Goal: Task Accomplishment & Management: Use online tool/utility

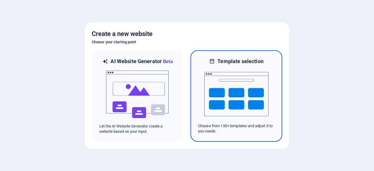
click at [233, 92] on img at bounding box center [236, 94] width 64 height 58
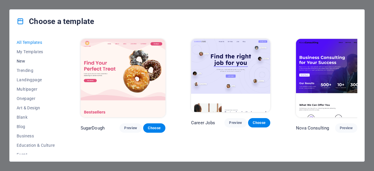
click at [23, 62] on span "New" at bounding box center [36, 61] width 38 height 5
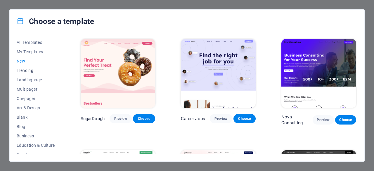
click at [25, 69] on span "Trending" at bounding box center [36, 70] width 38 height 5
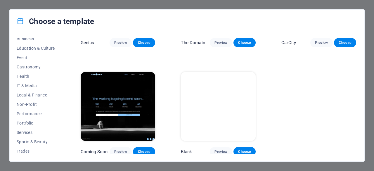
scroll to position [97, 0]
drag, startPoint x: 60, startPoint y: 110, endPoint x: 66, endPoint y: 64, distance: 46.5
click at [66, 64] on div "All Templates My Templates New Trending Landingpage Multipager Onepager Art & D…" at bounding box center [187, 97] width 355 height 128
drag, startPoint x: 63, startPoint y: 91, endPoint x: 66, endPoint y: 35, distance: 56.8
click at [66, 35] on div "All Templates My Templates New Trending Landingpage Multipager Onepager Art & D…" at bounding box center [187, 97] width 355 height 128
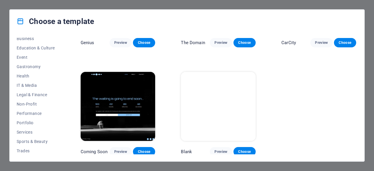
click at [63, 50] on div "All Templates My Templates New Trending Landingpage Multipager Onepager Art & D…" at bounding box center [187, 97] width 355 height 128
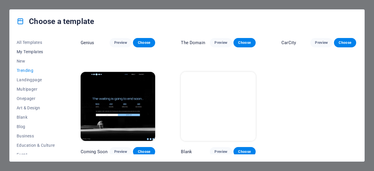
click at [30, 52] on span "My Templates" at bounding box center [36, 51] width 38 height 5
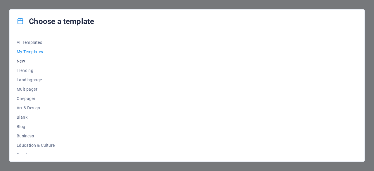
click at [20, 62] on span "New" at bounding box center [36, 61] width 38 height 5
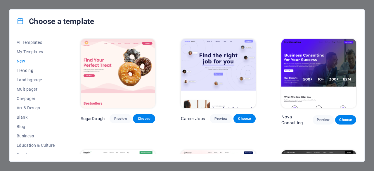
click at [21, 70] on span "Trending" at bounding box center [36, 70] width 38 height 5
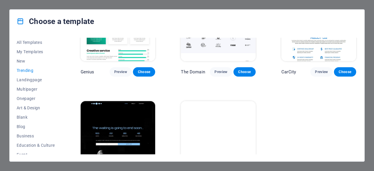
scroll to position [516, 0]
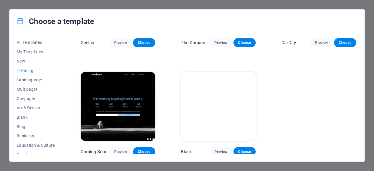
click at [32, 79] on span "Landingpage" at bounding box center [36, 79] width 38 height 5
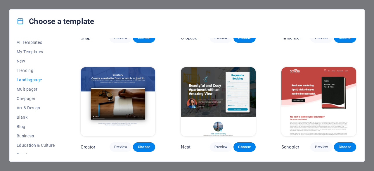
scroll to position [836, 0]
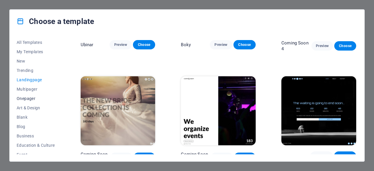
click at [28, 101] on button "Onepager" at bounding box center [36, 98] width 38 height 9
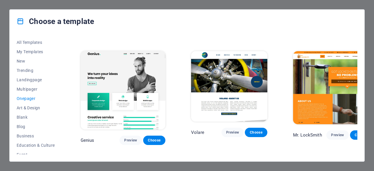
scroll to position [1177, 0]
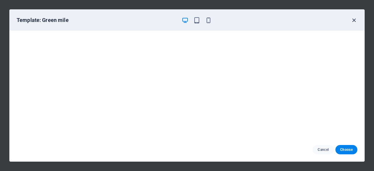
click at [354, 20] on icon "button" at bounding box center [354, 20] width 7 height 7
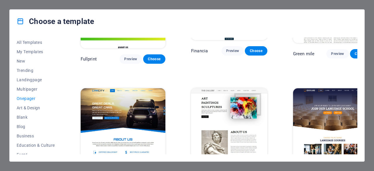
scroll to position [1275, 0]
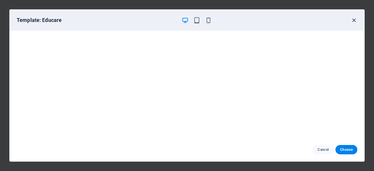
click at [355, 20] on icon "button" at bounding box center [354, 20] width 7 height 7
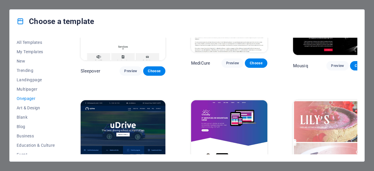
scroll to position [1717, 0]
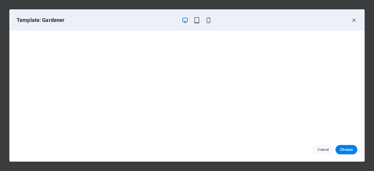
scroll to position [1, 0]
click at [353, 19] on icon "button" at bounding box center [354, 20] width 7 height 7
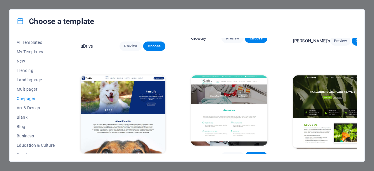
scroll to position [1863, 0]
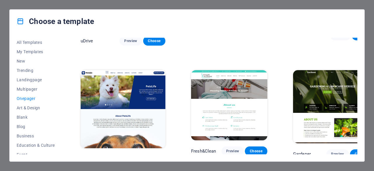
drag, startPoint x: 345, startPoint y: 110, endPoint x: 320, endPoint y: 114, distance: 25.5
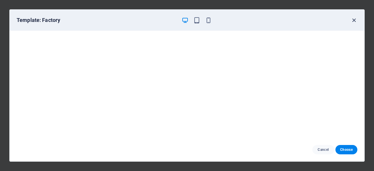
click at [353, 19] on icon "button" at bounding box center [354, 20] width 7 height 7
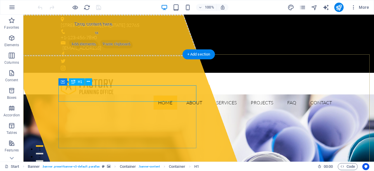
click at [121, 95] on div "Drag here to replace the existing content. Press “Ctrl” if you want to create a…" at bounding box center [198, 88] width 351 height 147
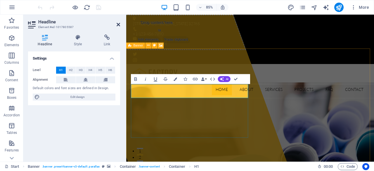
click at [117, 24] on icon at bounding box center [119, 24] width 4 height 5
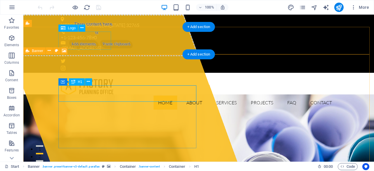
click at [106, 77] on div at bounding box center [199, 86] width 276 height 18
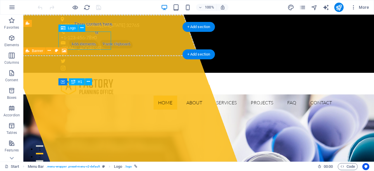
click at [85, 77] on div at bounding box center [199, 86] width 276 height 18
select select "px"
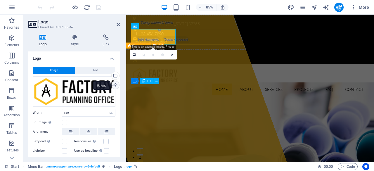
click at [114, 84] on div "Upload" at bounding box center [114, 85] width 9 height 9
click at [114, 86] on div "Upload" at bounding box center [114, 85] width 9 height 9
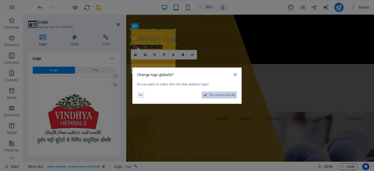
click at [219, 94] on span "Yes, change globally" at bounding box center [222, 94] width 26 height 7
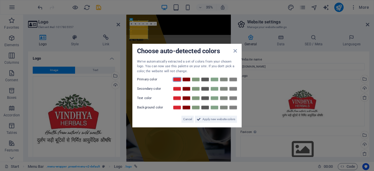
click at [178, 79] on link at bounding box center [177, 79] width 9 height 5
click at [186, 89] on link at bounding box center [186, 89] width 9 height 5
drag, startPoint x: 190, startPoint y: 118, endPoint x: 182, endPoint y: 296, distance: 178.8
click at [190, 118] on span "Cancel" at bounding box center [187, 119] width 9 height 7
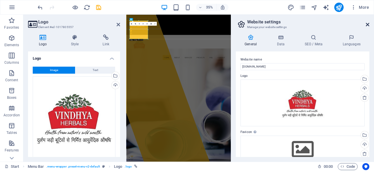
click at [367, 24] on icon at bounding box center [368, 24] width 4 height 5
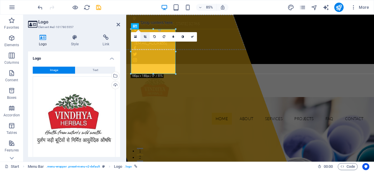
click at [146, 34] on link at bounding box center [144, 36] width 9 height 9
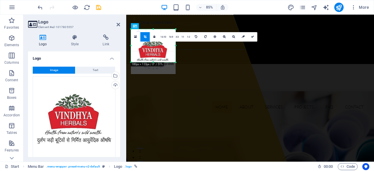
drag, startPoint x: 153, startPoint y: 73, endPoint x: 155, endPoint y: 59, distance: 13.8
click at [155, 59] on div "180 170 160 150 140 130 120 110 100 90 80 70 60 50 40 30 20 10 0 -10 -20 -30 -4…" at bounding box center [153, 45] width 45 height 33
drag, startPoint x: 176, startPoint y: 46, endPoint x: 169, endPoint y: 46, distance: 7.0
click at [169, 46] on div at bounding box center [170, 45] width 2 height 33
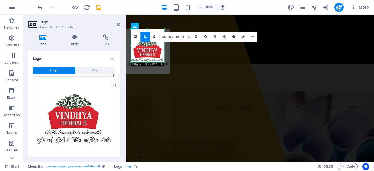
drag, startPoint x: 131, startPoint y: 45, endPoint x: 138, endPoint y: 46, distance: 6.5
click at [138, 46] on div "180 170 160 150 140 130 120 110 100 90 80 70 60 50 40 30 20 10 0 -10 -20 -30 -4…" at bounding box center [147, 45] width 33 height 33
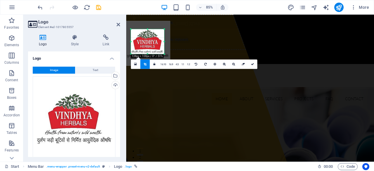
drag, startPoint x: 148, startPoint y: 29, endPoint x: 148, endPoint y: 39, distance: 9.6
click at [148, 39] on div "180 170 160 150 140 130 120 110 100 90 80 70 60 50 40 30 20 10 0 -10 -20 -30 -4…" at bounding box center [147, 41] width 33 height 25
drag, startPoint x: 251, startPoint y: 63, endPoint x: 172, endPoint y: 87, distance: 82.3
click at [251, 63] on icon at bounding box center [252, 64] width 3 height 3
type input "134"
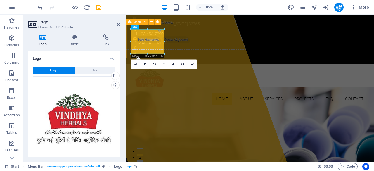
click at [263, 73] on div "Home About Services Projects FAQ Contact Menu" at bounding box center [272, 99] width 292 height 53
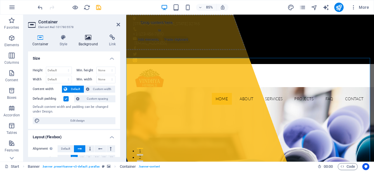
click at [88, 40] on icon at bounding box center [88, 37] width 28 height 6
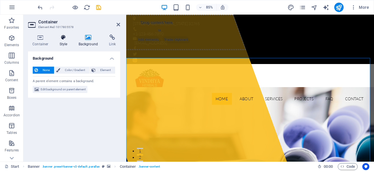
click at [56, 40] on h4 "Style" at bounding box center [64, 40] width 19 height 12
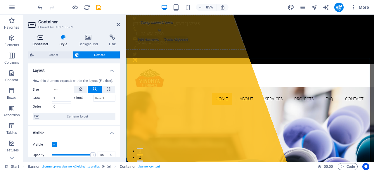
click at [49, 41] on h4 "Container" at bounding box center [41, 40] width 27 height 12
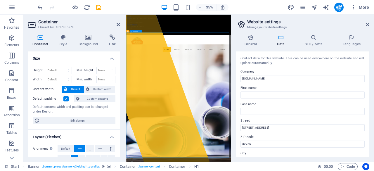
click at [367, 24] on icon at bounding box center [368, 24] width 4 height 5
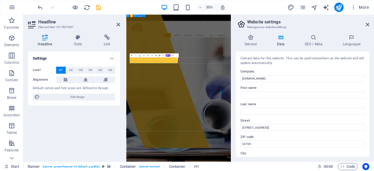
scroll to position [27, 0]
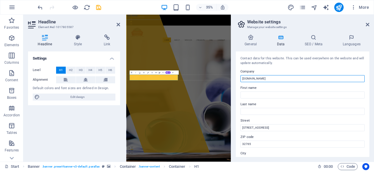
click at [290, 76] on input "[DOMAIN_NAME]" at bounding box center [303, 78] width 124 height 7
type input "[PERSON_NAME] Herbals"
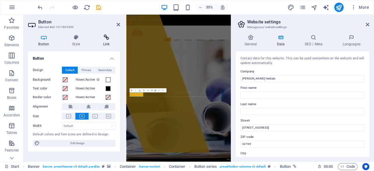
click at [110, 35] on icon at bounding box center [106, 37] width 27 height 6
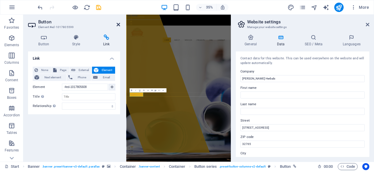
click at [117, 24] on icon at bounding box center [119, 24] width 4 height 5
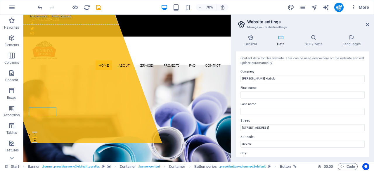
click at [369, 24] on aside "Website settings Manage your website settings General Data SEO / Meta Languages…" at bounding box center [302, 88] width 143 height 147
click at [369, 24] on icon at bounding box center [368, 24] width 4 height 5
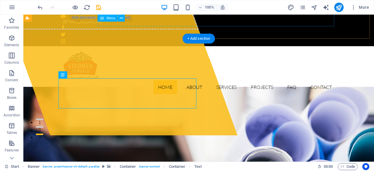
click at [187, 80] on nav "Home About Services Projects FAQ Contact" at bounding box center [199, 87] width 276 height 14
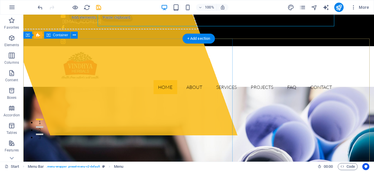
click at [105, 30] on div "Drop content here or Add elements Paste clipboard" at bounding box center [97, 9] width 202 height 42
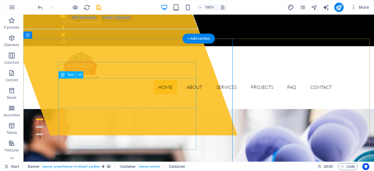
scroll to position [75, 0]
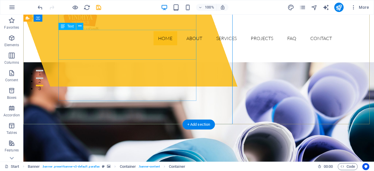
click at [119, 45] on div "Container H1 Banner Banner Container Container Container Button Button series T…" at bounding box center [198, 88] width 351 height 147
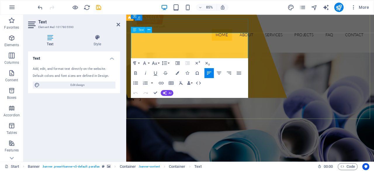
scroll to position [69, 0]
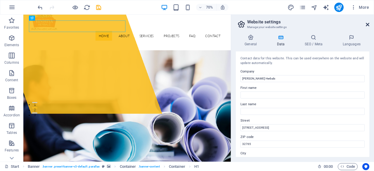
click at [368, 24] on icon at bounding box center [368, 24] width 4 height 5
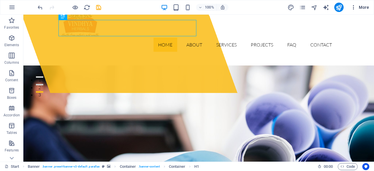
click at [360, 7] on span "More" at bounding box center [360, 7] width 18 height 6
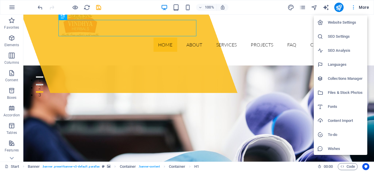
click at [360, 7] on div at bounding box center [187, 85] width 374 height 171
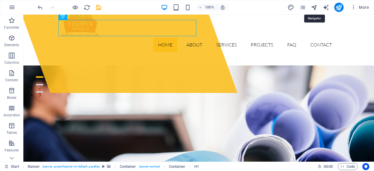
click at [315, 7] on icon "navigator" at bounding box center [314, 7] width 7 height 7
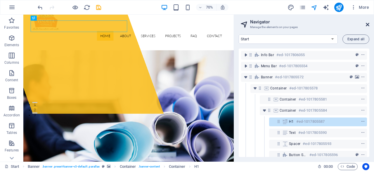
click at [368, 24] on icon at bounding box center [368, 24] width 4 height 5
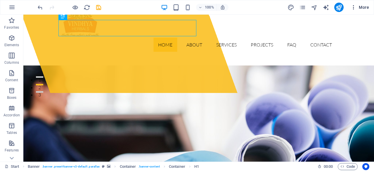
click at [355, 7] on icon "button" at bounding box center [354, 7] width 6 height 6
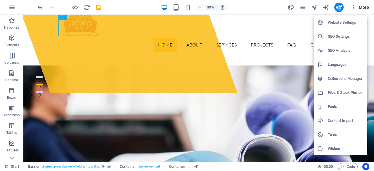
click at [264, 55] on div at bounding box center [187, 85] width 374 height 171
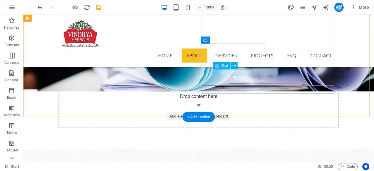
scroll to position [20, 0]
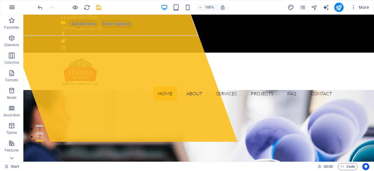
click at [11, 5] on icon "button" at bounding box center [11, 7] width 7 height 7
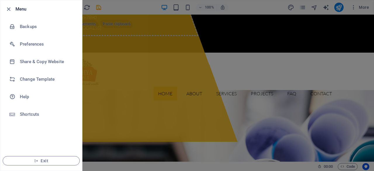
click at [251, 91] on div at bounding box center [187, 85] width 374 height 171
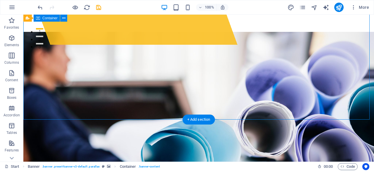
scroll to position [117, 0]
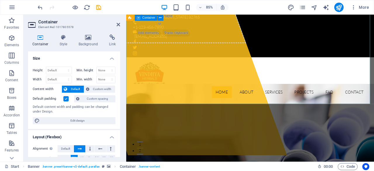
scroll to position [0, 0]
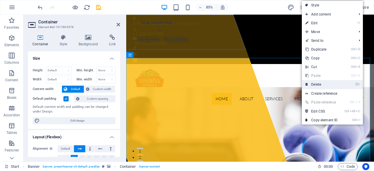
click at [310, 85] on link "⌦ Delete" at bounding box center [321, 84] width 39 height 9
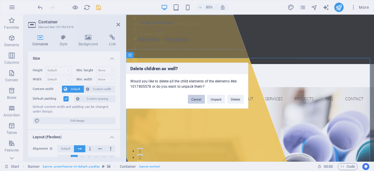
click at [191, 99] on button "Cancel" at bounding box center [196, 99] width 17 height 9
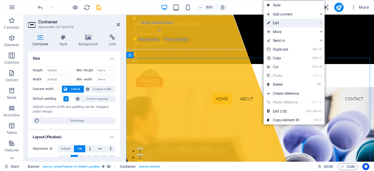
click at [302, 26] on link "⏎ Edit" at bounding box center [283, 23] width 39 height 9
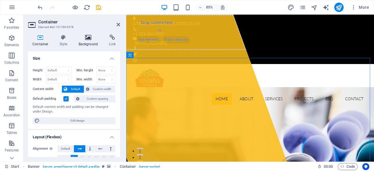
click at [91, 38] on icon at bounding box center [88, 37] width 28 height 6
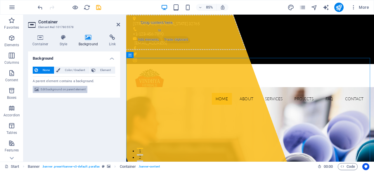
click at [63, 87] on span "Edit background on parent element" at bounding box center [63, 89] width 45 height 7
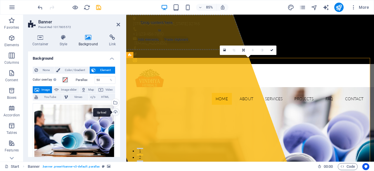
click at [115, 110] on div "Upload" at bounding box center [114, 112] width 9 height 9
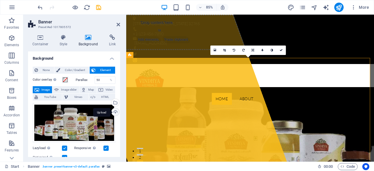
click at [115, 111] on div "Upload" at bounding box center [114, 112] width 9 height 9
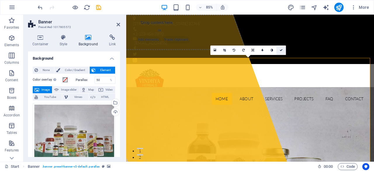
drag, startPoint x: 282, startPoint y: 49, endPoint x: 260, endPoint y: 35, distance: 26.4
click at [282, 49] on icon at bounding box center [281, 50] width 3 height 3
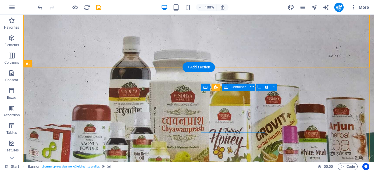
scroll to position [195, 0]
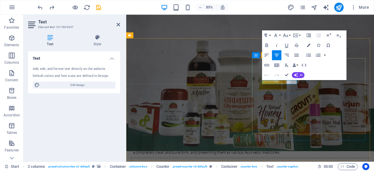
click at [277, 58] on icon "button" at bounding box center [277, 55] width 6 height 6
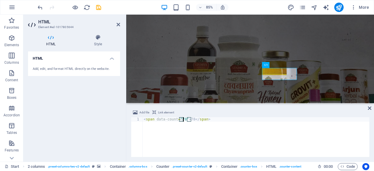
drag, startPoint x: 180, startPoint y: 119, endPoint x: 183, endPoint y: 119, distance: 3.2
click at [183, 119] on div "< span data-count = "78" > 78 </ span >" at bounding box center [256, 141] width 227 height 49
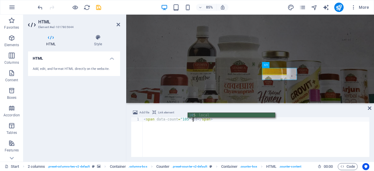
scroll to position [0, 4]
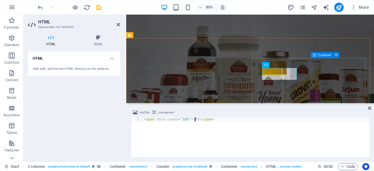
type textarea "<span data-count="105">105</span>"
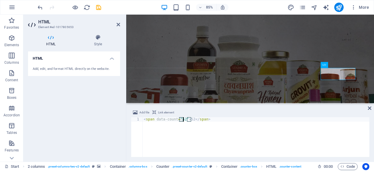
click at [183, 120] on div "< span data-count = "52" > 52 </ span >" at bounding box center [256, 141] width 227 height 49
drag, startPoint x: 187, startPoint y: 120, endPoint x: 191, endPoint y: 120, distance: 3.2
click at [191, 120] on div "< span data-count = "49" > 52 </ span >" at bounding box center [256, 141] width 227 height 49
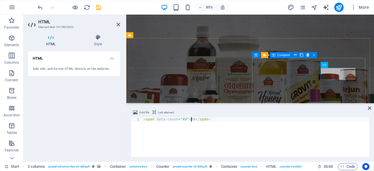
type textarea "<span data-count="49">49</span>"
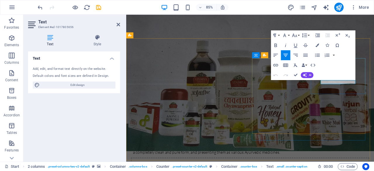
click at [286, 55] on icon "button" at bounding box center [286, 55] width 6 height 6
drag, startPoint x: 312, startPoint y: 131, endPoint x: 409, endPoint y: 128, distance: 97.1
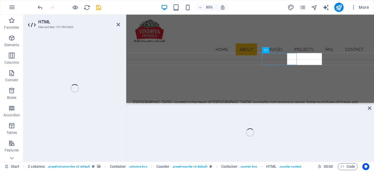
scroll to position [259, 0]
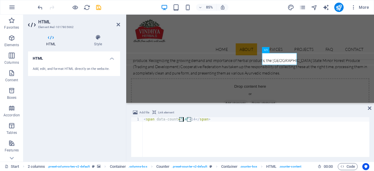
drag, startPoint x: 179, startPoint y: 120, endPoint x: 183, endPoint y: 120, distance: 3.2
click at [183, 120] on div "< span data-count = "14" > 14 </ span >" at bounding box center [256, 141] width 227 height 49
drag, startPoint x: 187, startPoint y: 120, endPoint x: 191, endPoint y: 120, distance: 3.2
click at [191, 120] on div "< span data-count = "28" > 14 </ span >" at bounding box center [256, 141] width 227 height 49
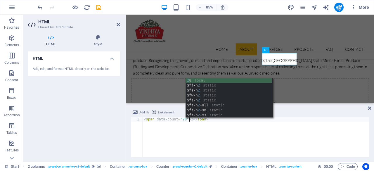
scroll to position [0, 4]
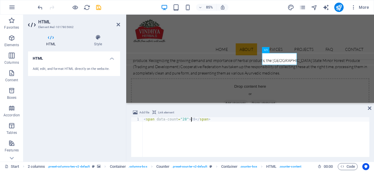
type textarea "<span data-count="28">28</span>"
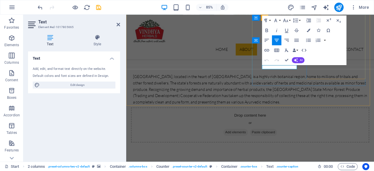
click at [274, 40] on icon "button" at bounding box center [277, 40] width 6 height 6
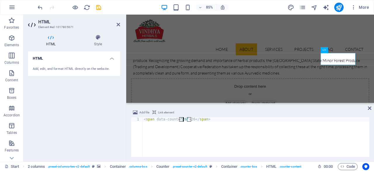
drag, startPoint x: 179, startPoint y: 119, endPoint x: 183, endPoint y: 120, distance: 3.3
click at [183, 120] on div "< span data-count = "26" > 26 </ span >" at bounding box center [256, 141] width 227 height 49
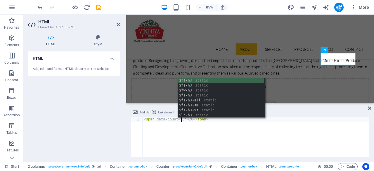
scroll to position [0, 3]
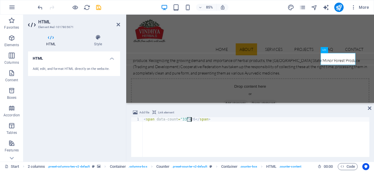
click at [191, 119] on div "< span data-count = "33" > 26 </ span >" at bounding box center [256, 141] width 227 height 49
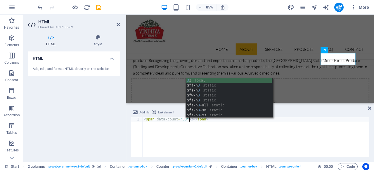
scroll to position [0, 4]
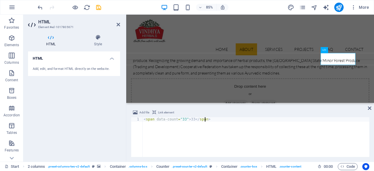
click at [269, 140] on div "< span data-count = "33" > 33 </ span >" at bounding box center [256, 141] width 227 height 49
type textarea "<span data-count="33">33</span>"
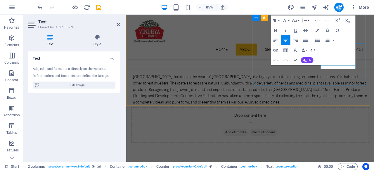
click at [286, 39] on icon "button" at bounding box center [286, 40] width 6 height 6
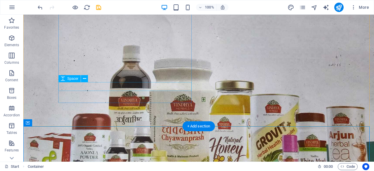
scroll to position [210, 0]
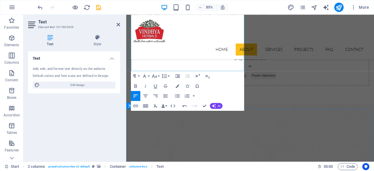
scroll to position [308, 0]
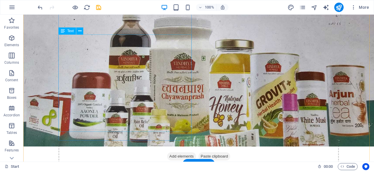
scroll to position [259, 0]
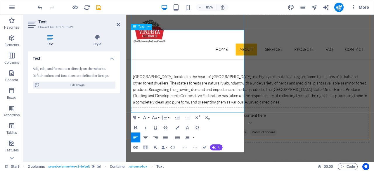
drag, startPoint x: 230, startPoint y: 105, endPoint x: 264, endPoint y: 104, distance: 33.9
click at [134, 127] on icon "button" at bounding box center [135, 128] width 3 height 4
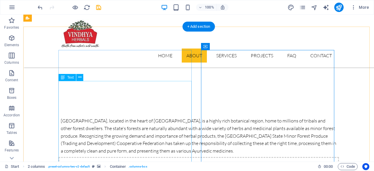
scroll to position [210, 0]
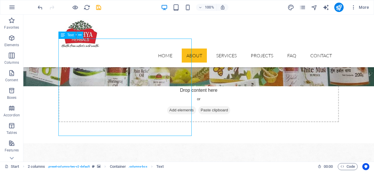
scroll to position [308, 0]
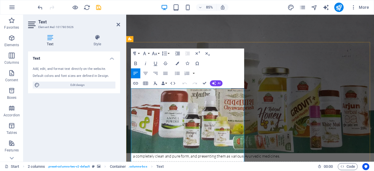
click at [165, 72] on icon "button" at bounding box center [166, 73] width 6 height 6
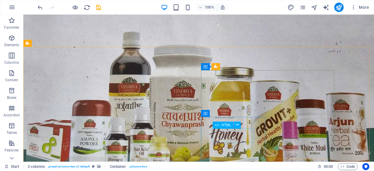
checkbox input "false"
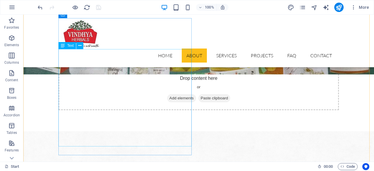
scroll to position [288, 0]
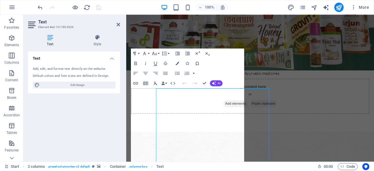
scroll to position [190, 0]
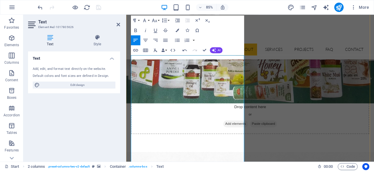
scroll to position [288, 0]
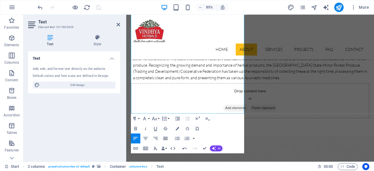
click at [167, 140] on icon "button" at bounding box center [166, 138] width 6 height 6
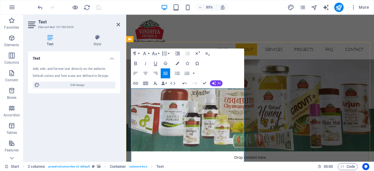
scroll to position [239, 0]
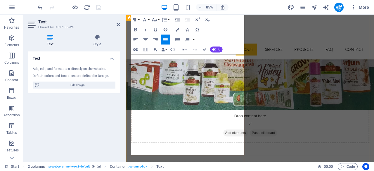
drag, startPoint x: 179, startPoint y: 131, endPoint x: 142, endPoint y: 134, distance: 36.9
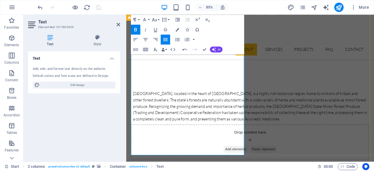
drag, startPoint x: 164, startPoint y: 146, endPoint x: 179, endPoint y: 146, distance: 15.2
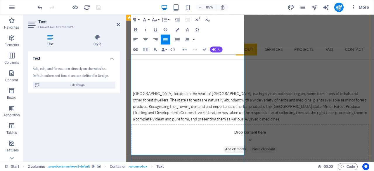
drag, startPoint x: 229, startPoint y: 152, endPoint x: 266, endPoint y: 153, distance: 37.4
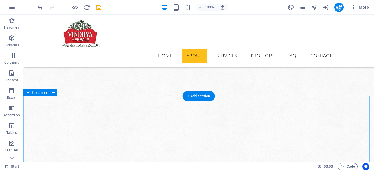
scroll to position [385, 0]
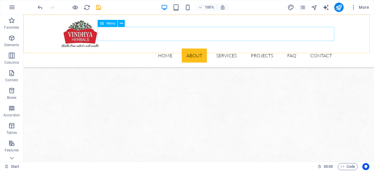
click at [223, 49] on nav "Home About Services Projects FAQ Contact" at bounding box center [199, 56] width 276 height 14
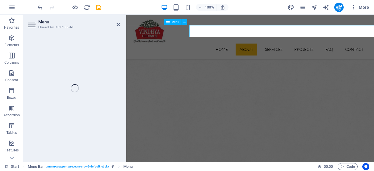
select select
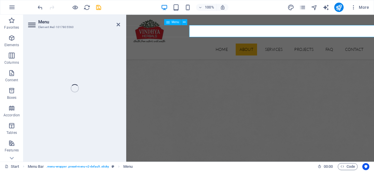
select select
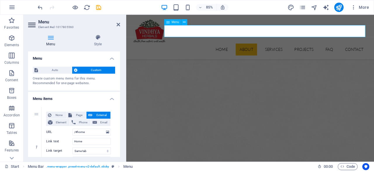
click at [289, 49] on nav "Home About Services Projects FAQ Contact" at bounding box center [272, 56] width 276 height 14
click at [290, 49] on nav "Home About Services Projects FAQ Contact" at bounding box center [272, 56] width 276 height 14
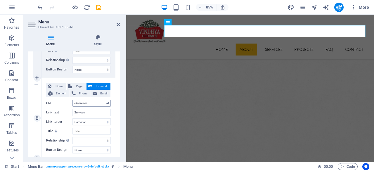
scroll to position [195, 0]
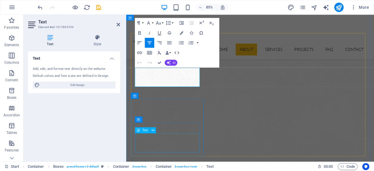
scroll to position [472, 0]
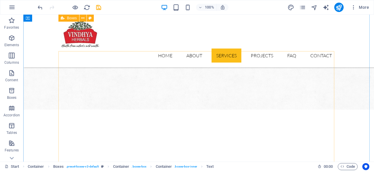
scroll to position [423, 0]
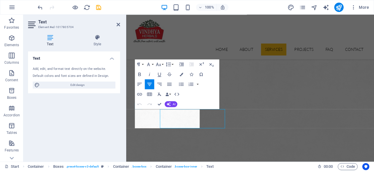
drag, startPoint x: 98, startPoint y: 114, endPoint x: 122, endPoint y: 129, distance: 27.6
click at [122, 129] on div "Text Style Text Add, edit, and format text directly on the website. Default col…" at bounding box center [73, 96] width 101 height 132
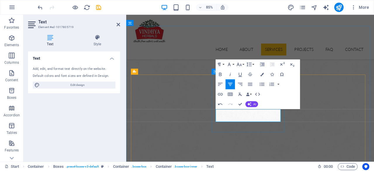
copy span "awareness"
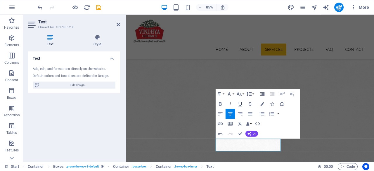
scroll to position [374, 0]
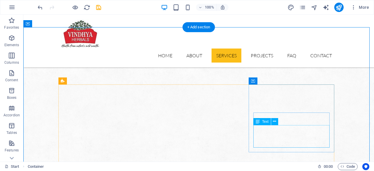
scroll to position [468, 0]
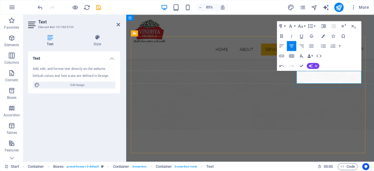
copy span "Marketing"
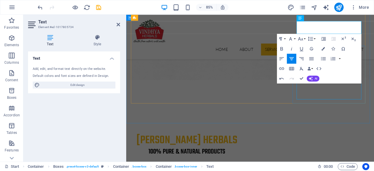
scroll to position [522, 0]
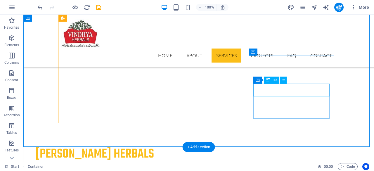
scroll to position [425, 0]
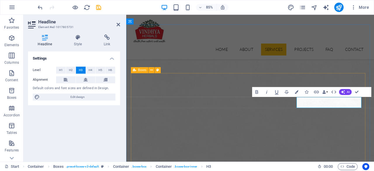
scroll to position [473, 0]
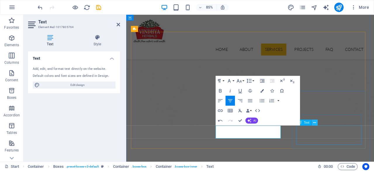
click at [317, 120] on button at bounding box center [315, 123] width 6 height 6
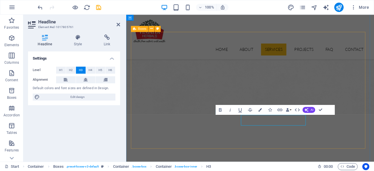
drag, startPoint x: 311, startPoint y: 140, endPoint x: 222, endPoint y: 162, distance: 91.3
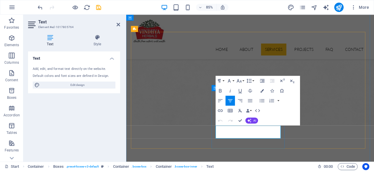
copy span "standards"
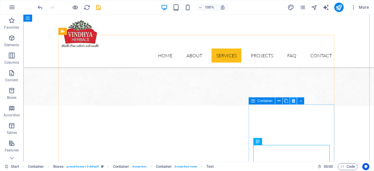
click at [293, 100] on icon at bounding box center [293, 101] width 3 height 6
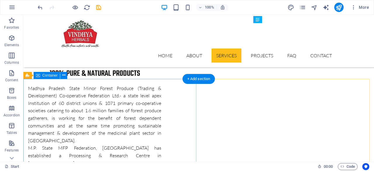
scroll to position [620, 0]
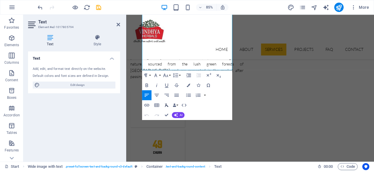
scroll to position [766, 0]
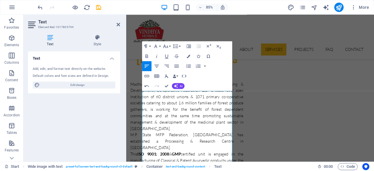
scroll to position [620, 0]
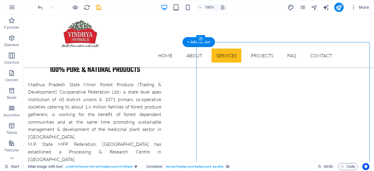
drag, startPoint x: 243, startPoint y: 136, endPoint x: 151, endPoint y: 131, distance: 92.5
select select "px"
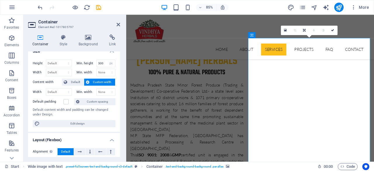
scroll to position [0, 0]
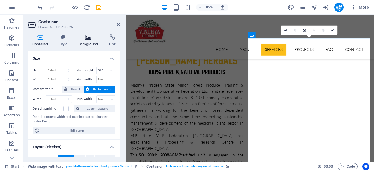
click at [81, 37] on icon at bounding box center [88, 37] width 28 height 6
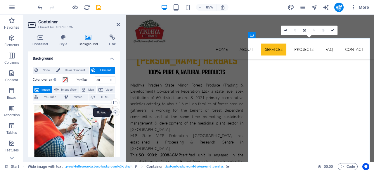
click at [115, 112] on div "Upload" at bounding box center [114, 112] width 9 height 9
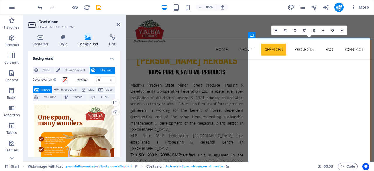
drag, startPoint x: 334, startPoint y: 129, endPoint x: 334, endPoint y: 151, distance: 22.2
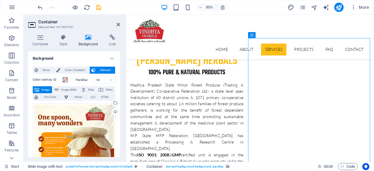
drag, startPoint x: 333, startPoint y: 99, endPoint x: 333, endPoint y: 116, distance: 17.0
click at [281, 36] on icon at bounding box center [280, 34] width 4 height 5
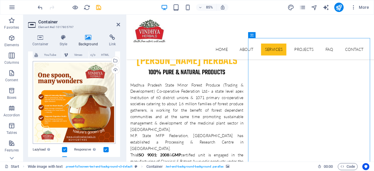
scroll to position [49, 0]
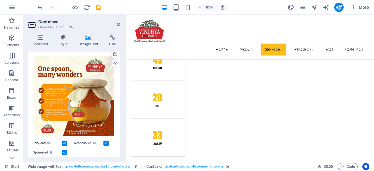
scroll to position [870, 0]
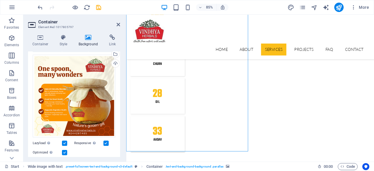
select select "px"
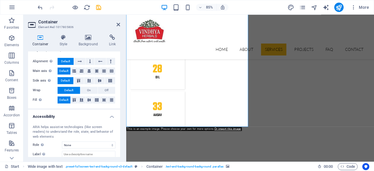
scroll to position [0, 0]
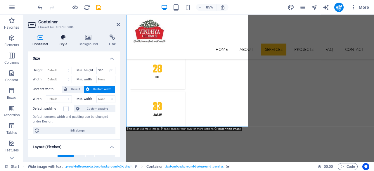
click at [64, 42] on h4 "Style" at bounding box center [64, 40] width 19 height 12
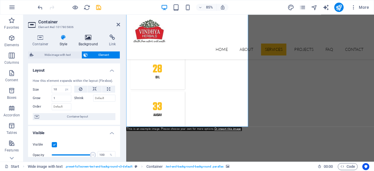
click at [89, 40] on icon at bounding box center [88, 37] width 28 height 6
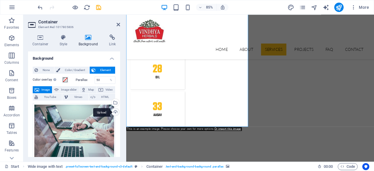
click at [114, 113] on div "Upload" at bounding box center [114, 112] width 9 height 9
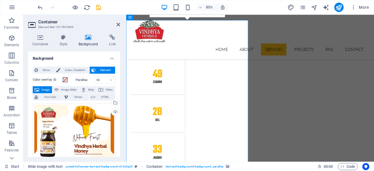
scroll to position [850, 0]
drag, startPoint x: 201, startPoint y: 120, endPoint x: 234, endPoint y: 120, distance: 33.6
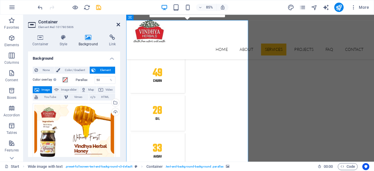
click at [119, 25] on icon at bounding box center [119, 24] width 4 height 5
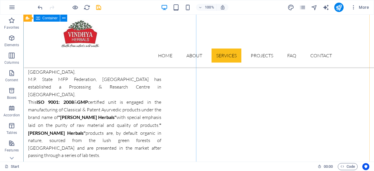
scroll to position [655, 0]
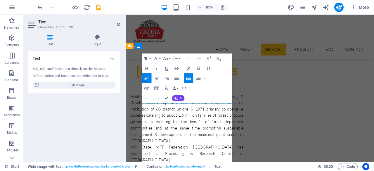
scroll to position [753, 0]
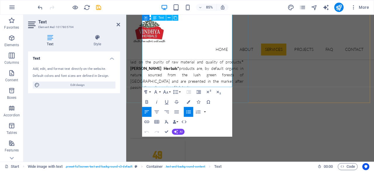
drag, startPoint x: 149, startPoint y: 121, endPoint x: 205, endPoint y: 97, distance: 60.5
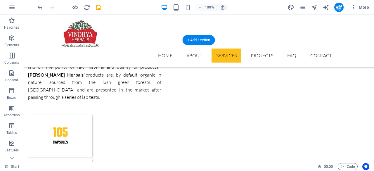
scroll to position [739, 0]
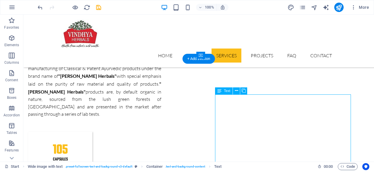
scroll to position [753, 0]
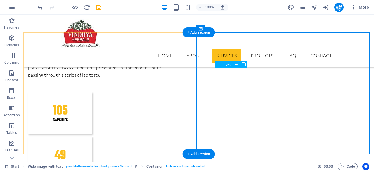
scroll to position [716, 0]
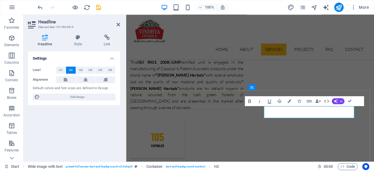
scroll to position [730, 0]
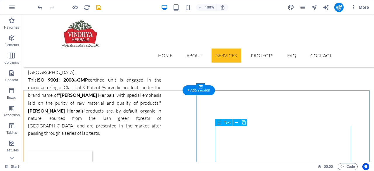
scroll to position [742, 0]
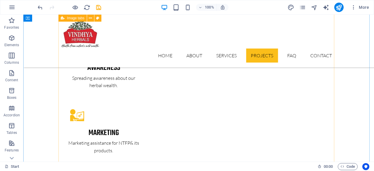
scroll to position [1181, 0]
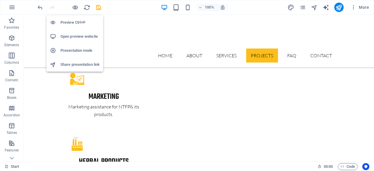
click at [75, 23] on h6 "Preview Ctrl+P" at bounding box center [80, 22] width 39 height 7
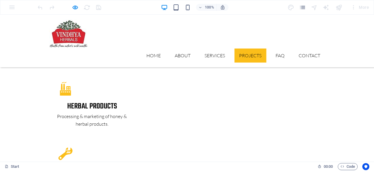
scroll to position [976, 0]
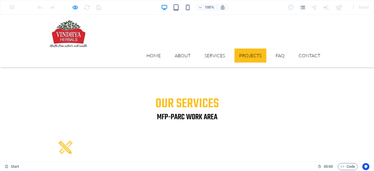
drag, startPoint x: 151, startPoint y: 35, endPoint x: 193, endPoint y: 85, distance: 65.9
click at [151, 49] on link "Home" at bounding box center [154, 56] width 24 height 14
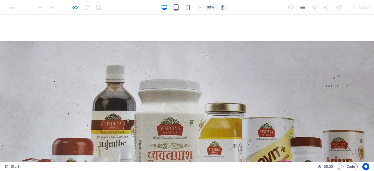
scroll to position [146, 0]
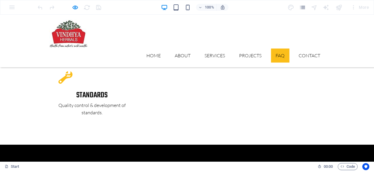
scroll to position [1271, 0]
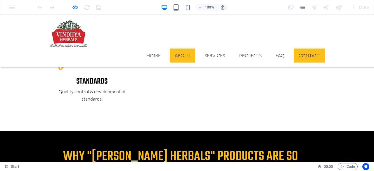
click at [172, 49] on link "About" at bounding box center [182, 56] width 25 height 14
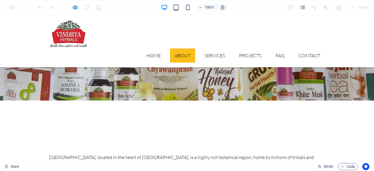
scroll to position [181, 0]
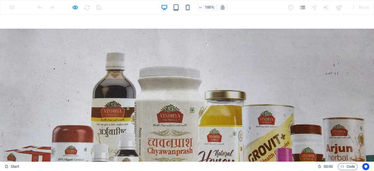
drag, startPoint x: 219, startPoint y: 59, endPoint x: 233, endPoint y: 62, distance: 14.6
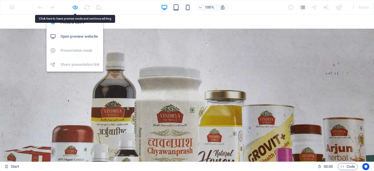
click at [77, 7] on icon "button" at bounding box center [75, 7] width 7 height 7
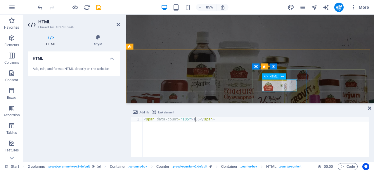
click at [371, 108] on icon at bounding box center [370, 108] width 4 height 5
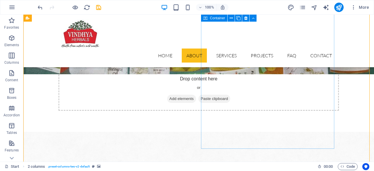
scroll to position [279, 0]
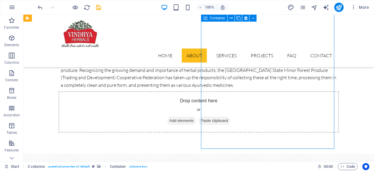
drag, startPoint x: 271, startPoint y: 135, endPoint x: 194, endPoint y: 156, distance: 79.7
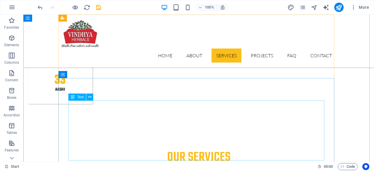
scroll to position [863, 0]
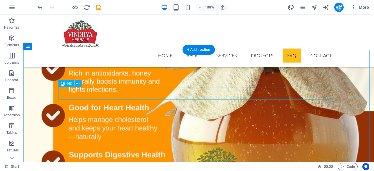
scroll to position [1542, 0]
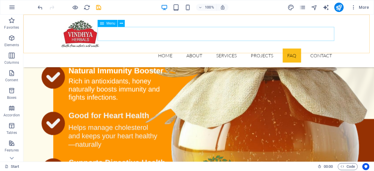
click at [255, 49] on nav "Home About Services Projects FAQ Contact" at bounding box center [199, 56] width 276 height 14
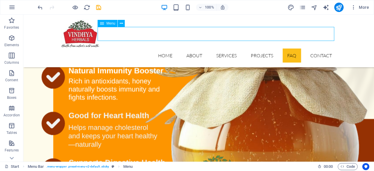
drag, startPoint x: 255, startPoint y: 36, endPoint x: 174, endPoint y: 41, distance: 80.8
click at [255, 49] on nav "Home About Services Projects FAQ Contact" at bounding box center [199, 56] width 276 height 14
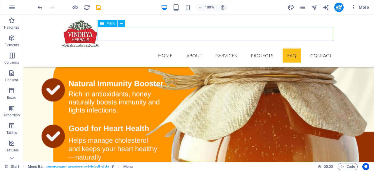
select select
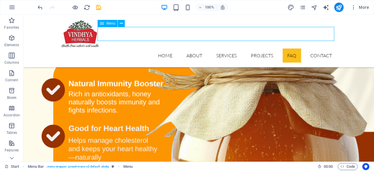
select select
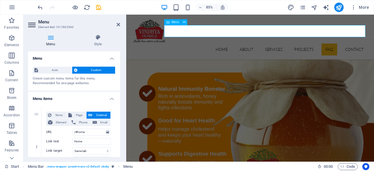
click at [329, 49] on nav "Home About Services Projects FAQ Contact" at bounding box center [272, 56] width 276 height 14
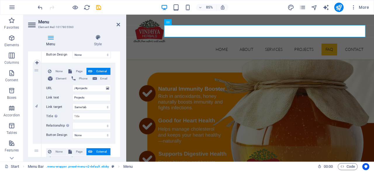
scroll to position [292, 0]
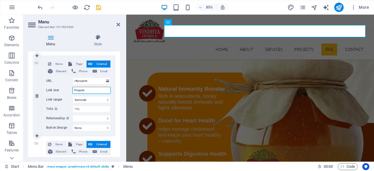
click at [74, 89] on input "Projects" at bounding box center [91, 90] width 38 height 7
click at [80, 89] on input "Projects" at bounding box center [91, 90] width 38 height 7
type input "Produects"
select select
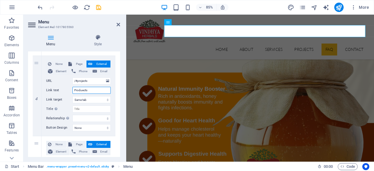
select select
type input "Products"
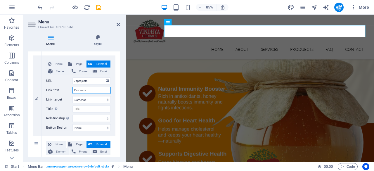
select select
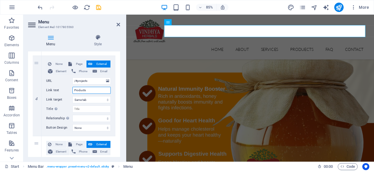
select select
type input "Products"
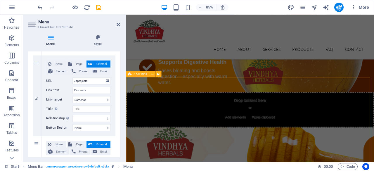
scroll to position [1786, 0]
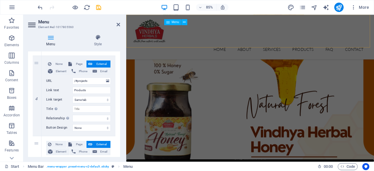
click at [327, 49] on nav "Home About Services Products FAQ Contact" at bounding box center [272, 56] width 276 height 14
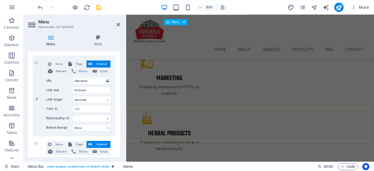
scroll to position [1153, 0]
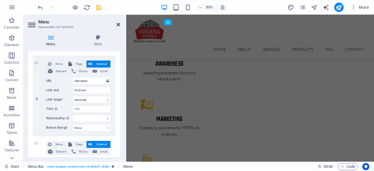
click at [119, 23] on icon at bounding box center [119, 24] width 4 height 5
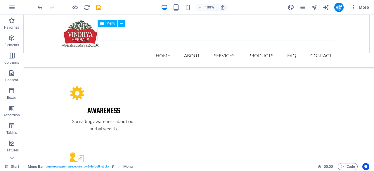
click at [262, 49] on nav "Home About Services Products FAQ Contact" at bounding box center [199, 56] width 276 height 14
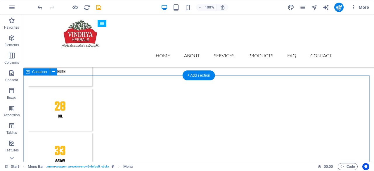
scroll to position [906, 0]
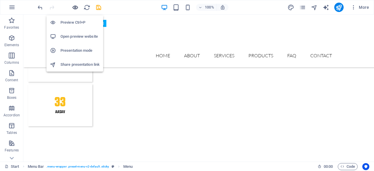
click at [75, 6] on icon "button" at bounding box center [75, 7] width 7 height 7
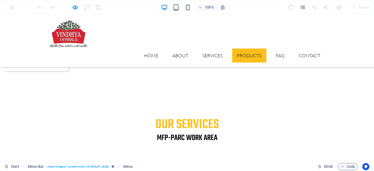
click at [251, 49] on link "Products" at bounding box center [249, 56] width 34 height 14
click at [244, 49] on link "Products" at bounding box center [249, 56] width 34 height 14
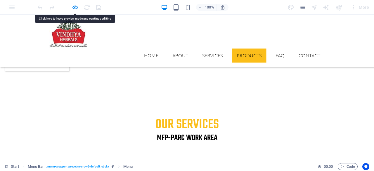
click at [244, 49] on link "Products" at bounding box center [249, 56] width 34 height 14
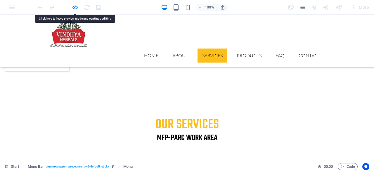
click at [211, 49] on link "Services" at bounding box center [213, 56] width 30 height 14
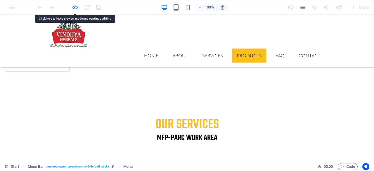
click at [244, 49] on link "Products" at bounding box center [249, 56] width 34 height 14
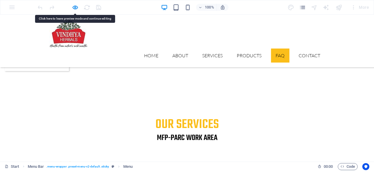
click at [283, 49] on link "FAQ" at bounding box center [280, 56] width 18 height 14
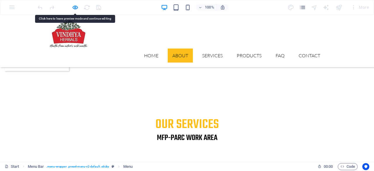
click at [168, 49] on link "About" at bounding box center [180, 56] width 25 height 14
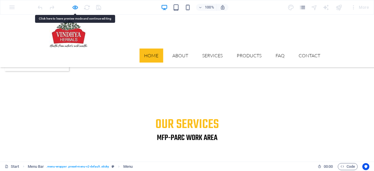
click at [153, 49] on link "Home" at bounding box center [151, 56] width 24 height 14
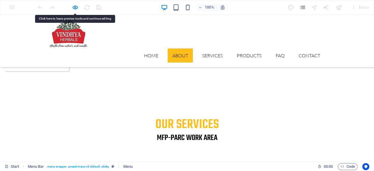
click at [182, 49] on link "About" at bounding box center [180, 56] width 25 height 14
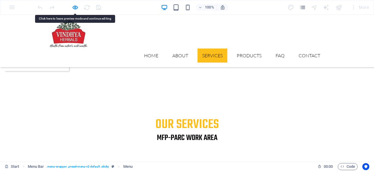
click at [204, 49] on link "Services" at bounding box center [213, 56] width 30 height 14
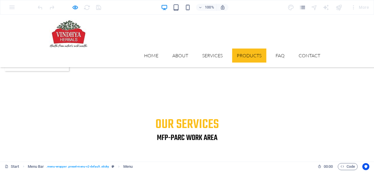
click at [243, 49] on link "Products" at bounding box center [249, 56] width 34 height 14
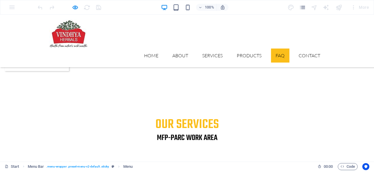
click at [274, 49] on link "FAQ" at bounding box center [280, 56] width 18 height 14
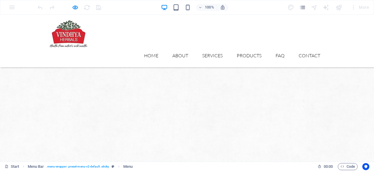
scroll to position [0, 0]
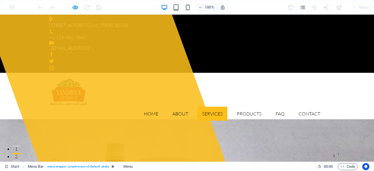
click at [206, 107] on link "Services" at bounding box center [213, 114] width 30 height 14
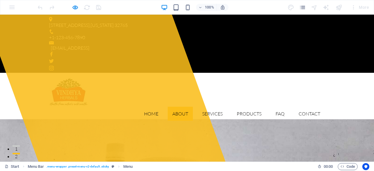
click at [179, 107] on link "About" at bounding box center [180, 114] width 25 height 14
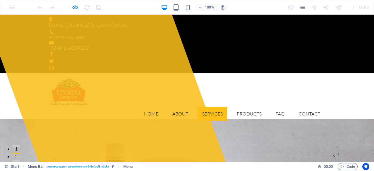
click at [206, 107] on link "Services" at bounding box center [213, 114] width 30 height 14
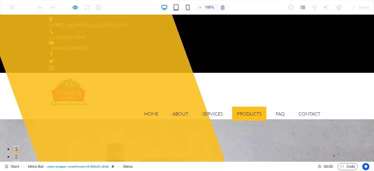
click at [248, 107] on link "Products" at bounding box center [249, 114] width 34 height 14
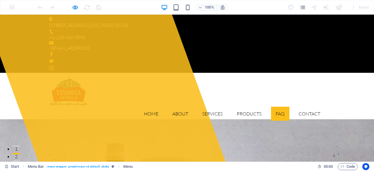
click at [282, 107] on link "FAQ" at bounding box center [280, 114] width 18 height 14
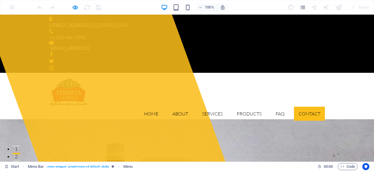
click at [307, 107] on link "Contact" at bounding box center [309, 114] width 31 height 14
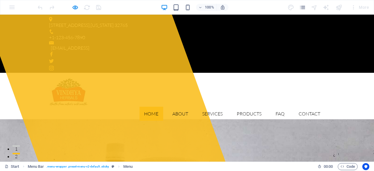
click at [139, 107] on link "Home" at bounding box center [151, 114] width 24 height 14
click at [175, 107] on link "About" at bounding box center [180, 114] width 25 height 14
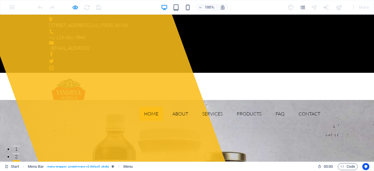
click at [147, 107] on link "Home" at bounding box center [151, 114] width 24 height 14
click at [183, 107] on link "About" at bounding box center [180, 114] width 25 height 14
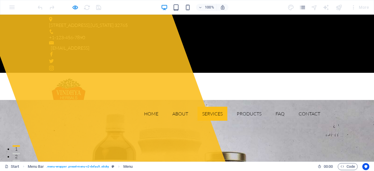
click at [203, 107] on link "Services" at bounding box center [213, 114] width 30 height 14
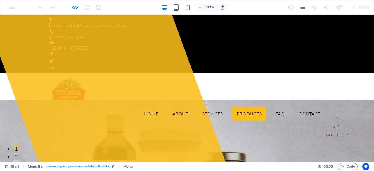
click at [239, 107] on link "Products" at bounding box center [249, 114] width 34 height 14
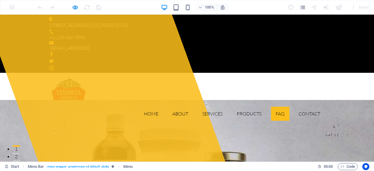
click at [272, 107] on link "FAQ" at bounding box center [280, 114] width 18 height 14
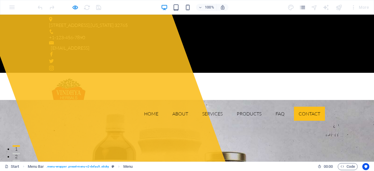
click at [304, 107] on link "Contact" at bounding box center [309, 114] width 31 height 14
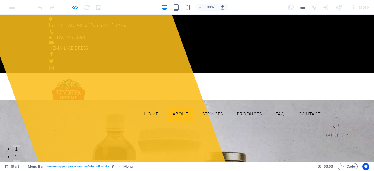
click at [176, 107] on link "About" at bounding box center [180, 114] width 25 height 14
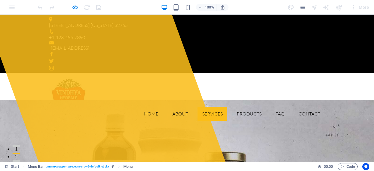
click at [214, 107] on link "Services" at bounding box center [213, 114] width 30 height 14
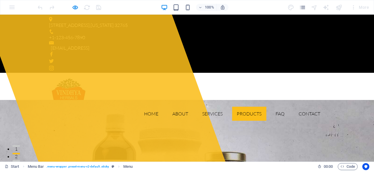
click at [240, 107] on link "Products" at bounding box center [249, 114] width 34 height 14
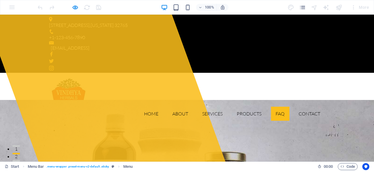
click at [271, 107] on link "FAQ" at bounding box center [280, 114] width 18 height 14
click at [174, 107] on link "About" at bounding box center [180, 114] width 25 height 14
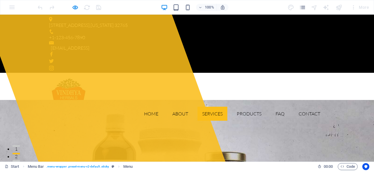
click at [218, 107] on link "Services" at bounding box center [213, 114] width 30 height 14
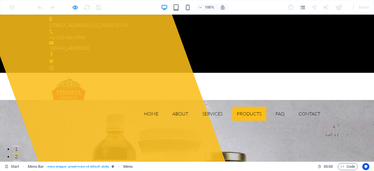
click at [232, 107] on link "Products" at bounding box center [249, 114] width 34 height 14
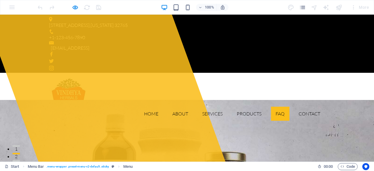
click at [278, 107] on link "FAQ" at bounding box center [280, 114] width 18 height 14
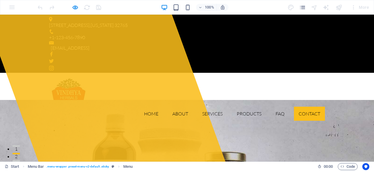
click at [305, 107] on link "Contact" at bounding box center [309, 114] width 31 height 14
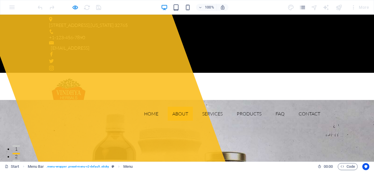
click at [178, 107] on link "About" at bounding box center [180, 114] width 25 height 14
click at [141, 107] on link "Home" at bounding box center [151, 114] width 24 height 14
click at [170, 107] on link "About" at bounding box center [180, 114] width 25 height 14
click at [226, 107] on ul "Home About Services Products FAQ Contact" at bounding box center [187, 114] width 276 height 14
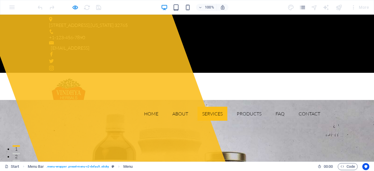
click at [210, 107] on link "Services" at bounding box center [213, 114] width 30 height 14
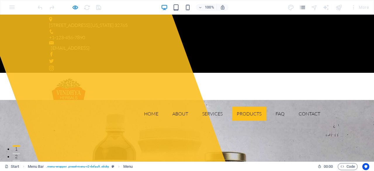
click at [240, 107] on link "Products" at bounding box center [249, 114] width 34 height 14
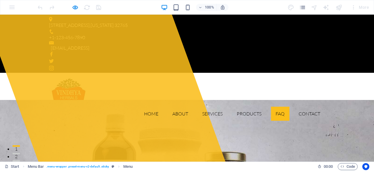
click at [276, 107] on link "FAQ" at bounding box center [280, 114] width 18 height 14
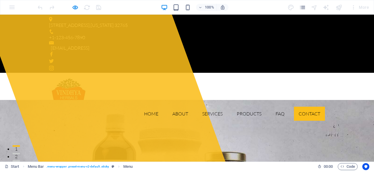
click at [303, 107] on link "Contact" at bounding box center [309, 114] width 31 height 14
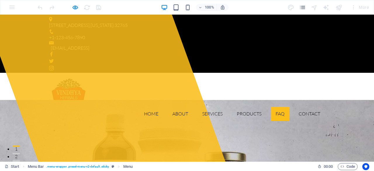
click at [278, 107] on link "FAQ" at bounding box center [280, 114] width 18 height 14
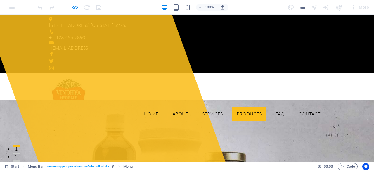
click at [246, 107] on link "Products" at bounding box center [249, 114] width 34 height 14
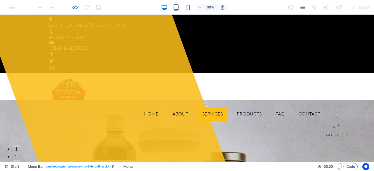
click at [211, 107] on link "Services" at bounding box center [213, 114] width 30 height 14
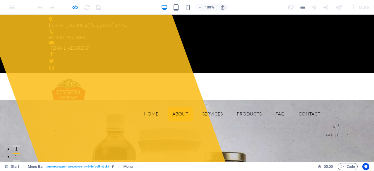
click at [186, 107] on link "About" at bounding box center [180, 114] width 25 height 14
click at [158, 107] on link "Home" at bounding box center [151, 114] width 24 height 14
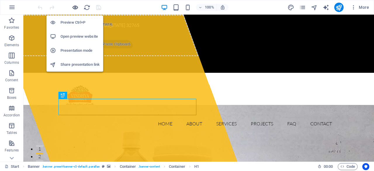
click at [76, 7] on icon "button" at bounding box center [75, 7] width 7 height 7
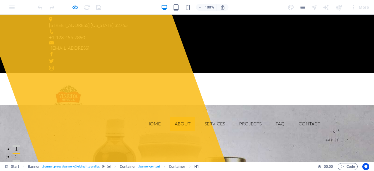
click at [173, 117] on link "About" at bounding box center [182, 124] width 25 height 14
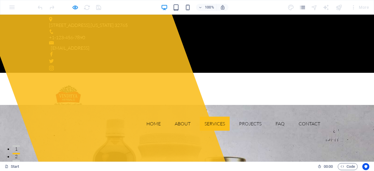
click at [210, 117] on link "Services" at bounding box center [215, 124] width 30 height 14
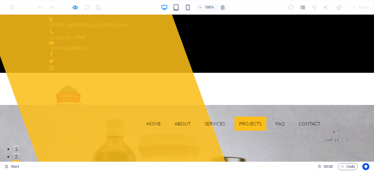
click at [247, 117] on link "Projects" at bounding box center [250, 124] width 32 height 14
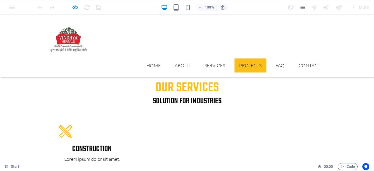
scroll to position [845, 0]
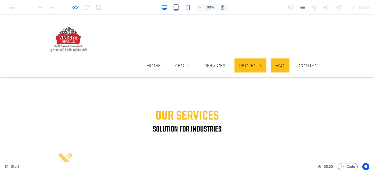
click at [280, 58] on link "FAQ" at bounding box center [280, 65] width 18 height 14
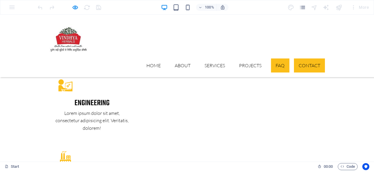
click at [306, 58] on link "Contact" at bounding box center [309, 65] width 31 height 14
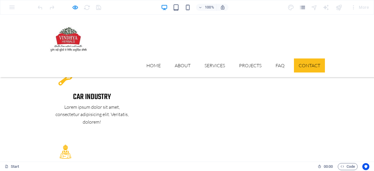
scroll to position [1104, 0]
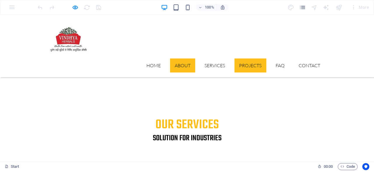
click at [175, 58] on link "About" at bounding box center [182, 65] width 25 height 14
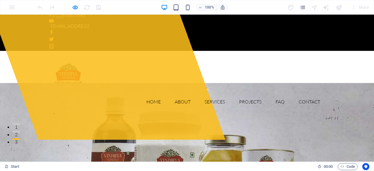
scroll to position [0, 0]
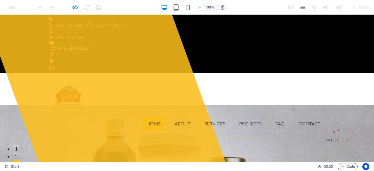
click at [153, 117] on link "Home" at bounding box center [154, 124] width 24 height 14
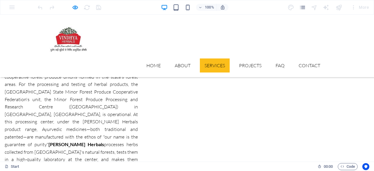
scroll to position [450, 0]
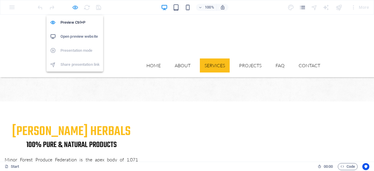
click at [77, 8] on icon "button" at bounding box center [75, 7] width 7 height 7
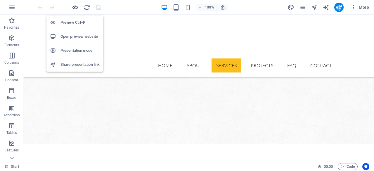
scroll to position [487, 0]
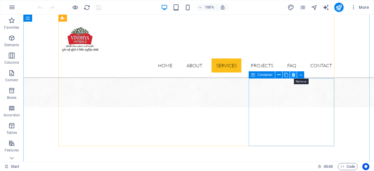
click at [294, 75] on icon at bounding box center [293, 75] width 3 height 6
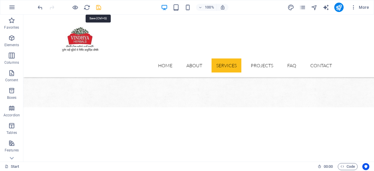
click at [97, 7] on icon "save" at bounding box center [98, 7] width 7 height 7
checkbox input "false"
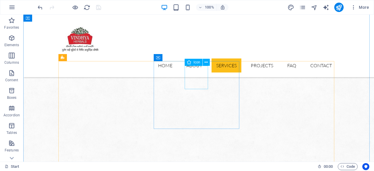
scroll to position [389, 0]
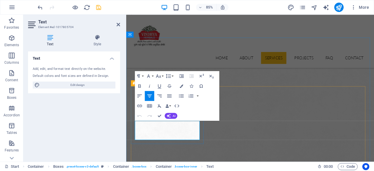
scroll to position [393, 0]
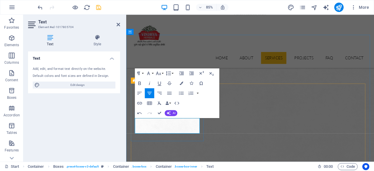
copy p "processing"
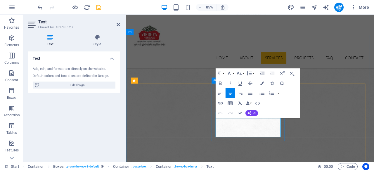
scroll to position [394, 0]
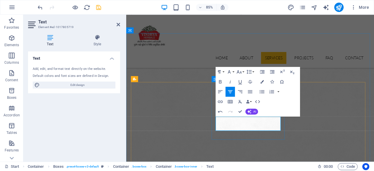
copy p "awareness"
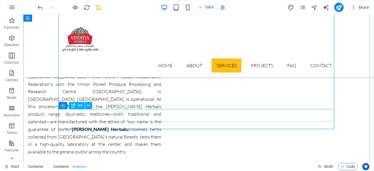
scroll to position [655, 0]
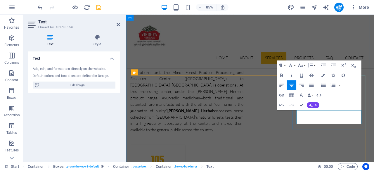
copy p "Marketing"
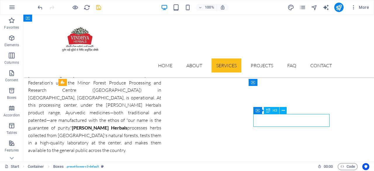
drag, startPoint x: 297, startPoint y: 120, endPoint x: 224, endPoint y: 138, distance: 75.1
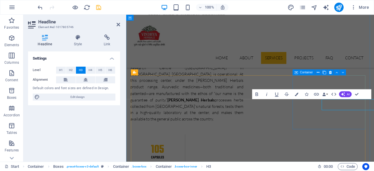
drag, startPoint x: 398, startPoint y: 117, endPoint x: 324, endPoint y: 135, distance: 75.2
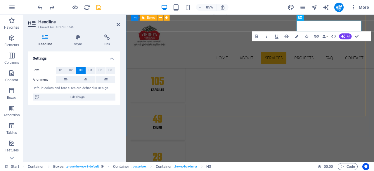
scroll to position [754, 0]
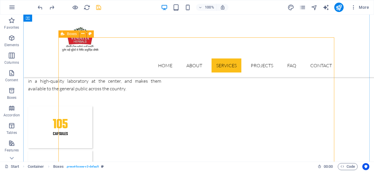
scroll to position [451, 0]
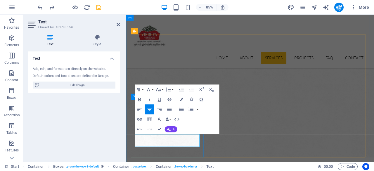
copy p "herbal"
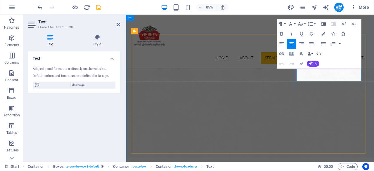
copy p "Marketing"
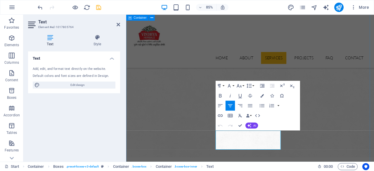
drag, startPoint x: 306, startPoint y: 156, endPoint x: 217, endPoint y: 181, distance: 92.8
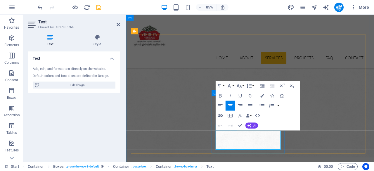
drag, startPoint x: 236, startPoint y: 154, endPoint x: 267, endPoint y: 153, distance: 31.3
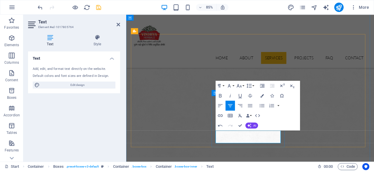
copy p "Quality control"
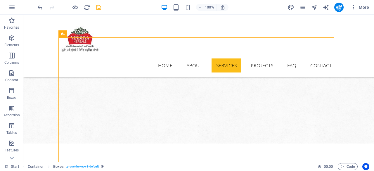
click at [102, 8] on div "100% More" at bounding box center [204, 7] width 335 height 9
drag, startPoint x: 99, startPoint y: 6, endPoint x: 104, endPoint y: 14, distance: 8.8
click at [99, 6] on icon "save" at bounding box center [98, 7] width 7 height 7
checkbox input "false"
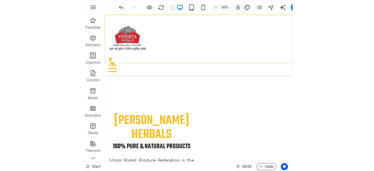
scroll to position [548, 0]
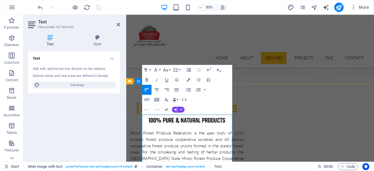
select select "px"
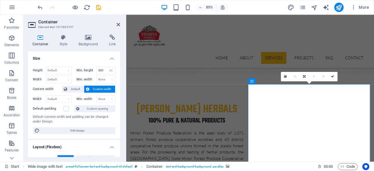
click at [92, 44] on h4 "Background" at bounding box center [89, 40] width 31 height 12
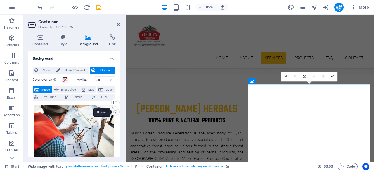
click at [116, 112] on div "Upload" at bounding box center [114, 112] width 9 height 9
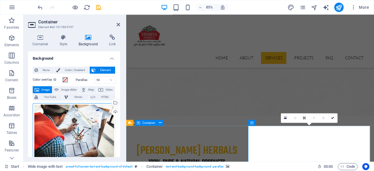
scroll to position [597, 0]
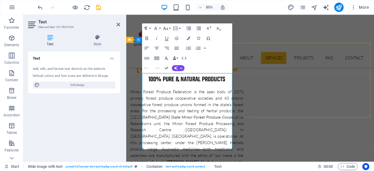
click at [176, 48] on icon "button" at bounding box center [176, 48] width 4 height 3
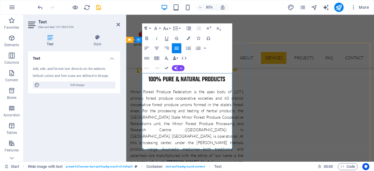
drag, startPoint x: 186, startPoint y: 140, endPoint x: 226, endPoint y: 141, distance: 39.5
copy p "GMP-certified unit"
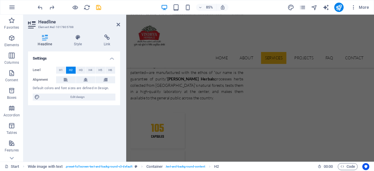
select select "px"
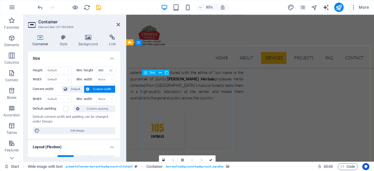
scroll to position [775, 0]
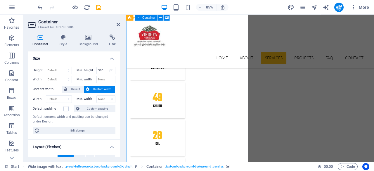
click at [88, 33] on div "Container Style Background Link Size Height Default px rem % vh vw Min. height …" at bounding box center [73, 96] width 101 height 132
click at [87, 38] on icon at bounding box center [88, 37] width 28 height 6
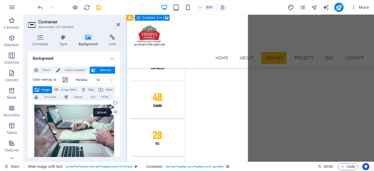
click at [113, 111] on div "Upload" at bounding box center [114, 112] width 9 height 9
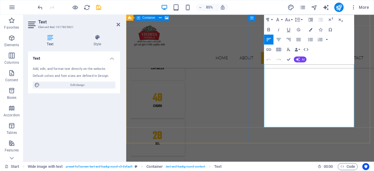
scroll to position [797, 0]
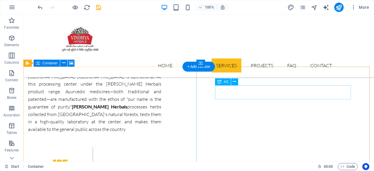
scroll to position [651, 0]
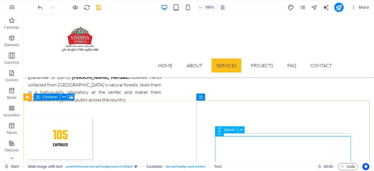
scroll to position [700, 0]
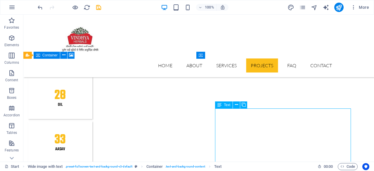
scroll to position [846, 0]
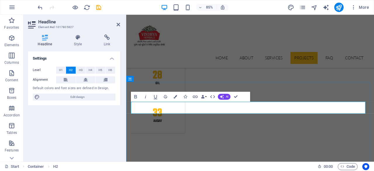
drag, startPoint x: 284, startPoint y: 123, endPoint x: 290, endPoint y: 123, distance: 6.1
drag, startPoint x: 265, startPoint y: 123, endPoint x: 227, endPoint y: 122, distance: 37.4
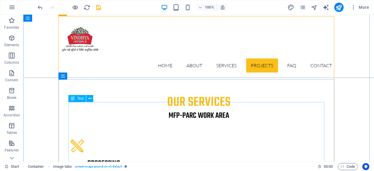
scroll to position [943, 0]
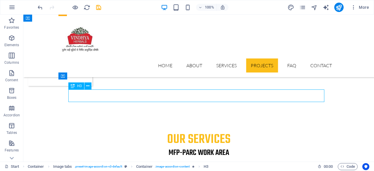
scroll to position [895, 0]
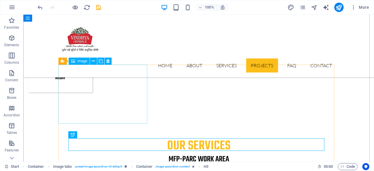
click at [80, 61] on span "Image" at bounding box center [82, 61] width 10 height 4
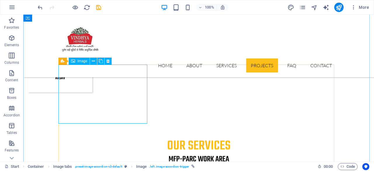
click at [100, 82] on div "Container H1 Banner Banner Container Container Placeholder Banner Container Men…" at bounding box center [198, 88] width 351 height 147
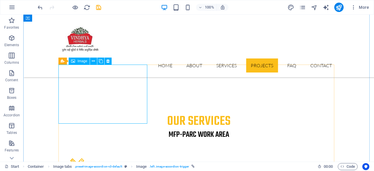
select select "px"
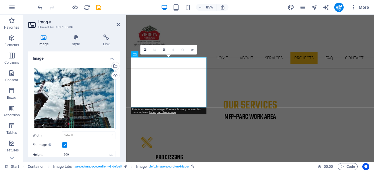
click at [79, 85] on div "Drag files here, click to choose files or select files from Files or our free s…" at bounding box center [74, 98] width 83 height 63
click at [79, 85] on body "Vindhya Herbals Start Favorites Elements Columns Content Boxes Accordion Tables…" at bounding box center [187, 85] width 374 height 171
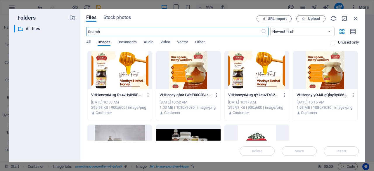
scroll to position [1062, 0]
click at [356, 18] on icon "button" at bounding box center [355, 18] width 6 height 6
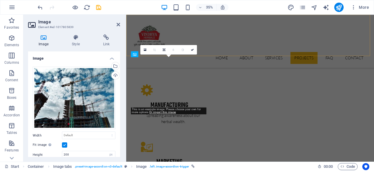
scroll to position [932, 0]
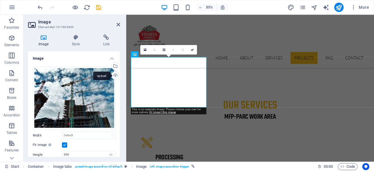
click at [114, 75] on div "Upload" at bounding box center [114, 76] width 9 height 9
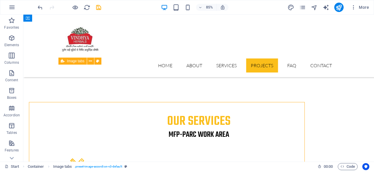
scroll to position [895, 0]
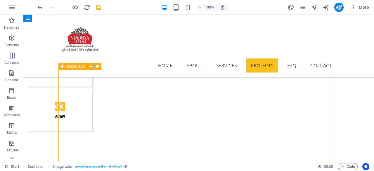
scroll to position [846, 0]
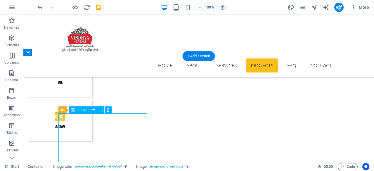
select select "px"
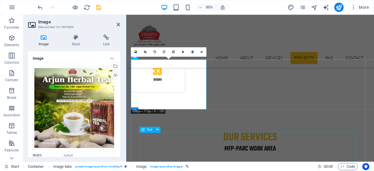
scroll to position [943, 0]
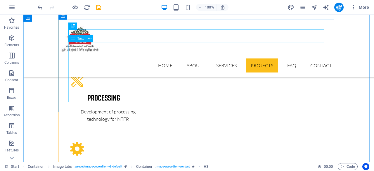
scroll to position [955, 0]
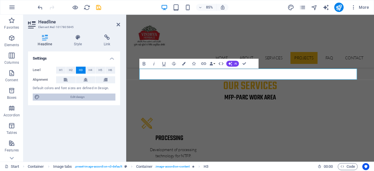
scroll to position [992, 0]
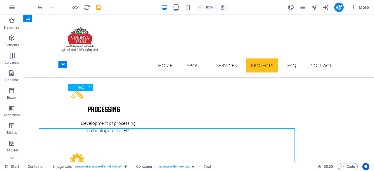
scroll to position [955, 0]
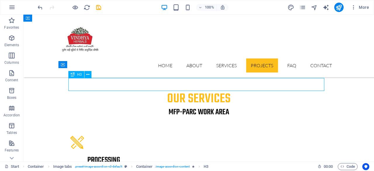
scroll to position [992, 0]
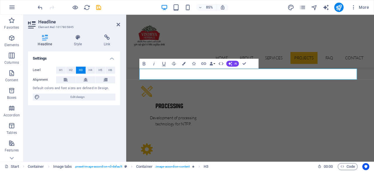
click at [125, 82] on div "Headline Style Link Settings Level H1 H2 H3 H4 H5 H6 Alignment Default colors a…" at bounding box center [73, 96] width 101 height 132
copy h3 "[PERSON_NAME] arjun tea"
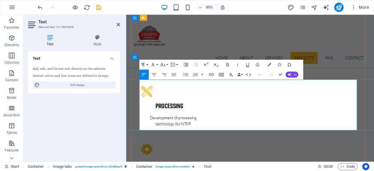
drag, startPoint x: 219, startPoint y: 146, endPoint x: 140, endPoint y: 124, distance: 82.0
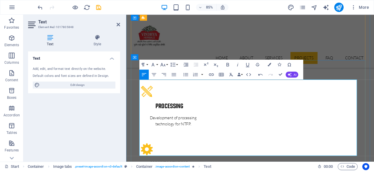
drag, startPoint x: 255, startPoint y: 108, endPoint x: 139, endPoint y: 94, distance: 117.5
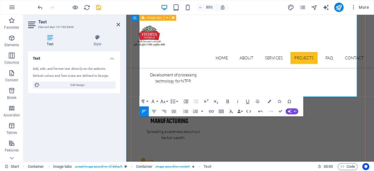
scroll to position [1090, 0]
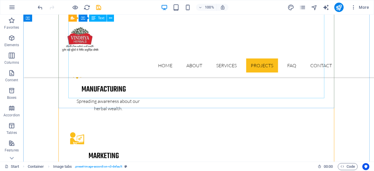
scroll to position [1052, 0]
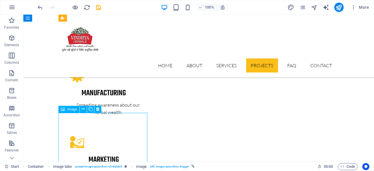
select select "px"
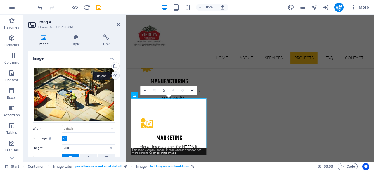
click at [114, 74] on div "Upload" at bounding box center [114, 76] width 9 height 9
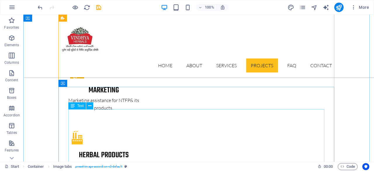
scroll to position [1150, 0]
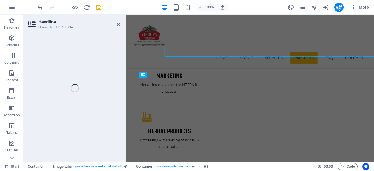
click at [82, 95] on div "Headline Element #ed-1017805857 Container H1 Banner Banner Container Container …" at bounding box center [198, 88] width 351 height 147
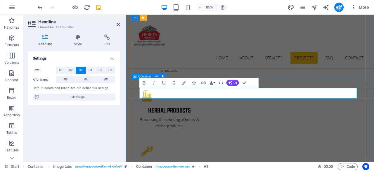
scroll to position [1138, 0]
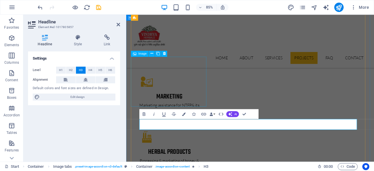
select select "px"
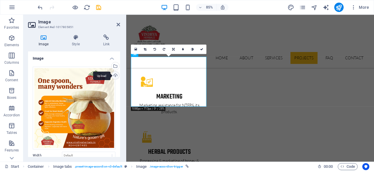
click at [115, 79] on div "Upload" at bounding box center [114, 76] width 9 height 9
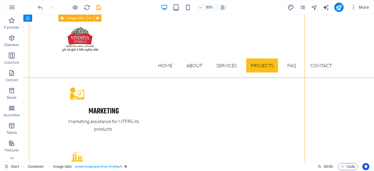
scroll to position [1101, 0]
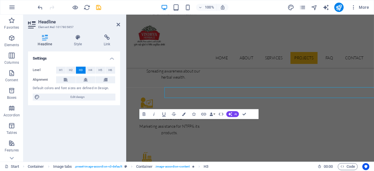
scroll to position [1138, 0]
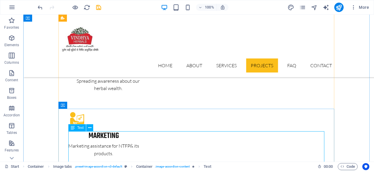
scroll to position [1150, 0]
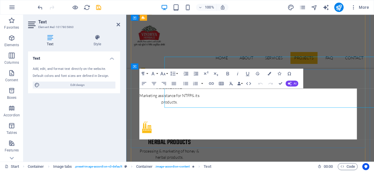
scroll to position [1187, 0]
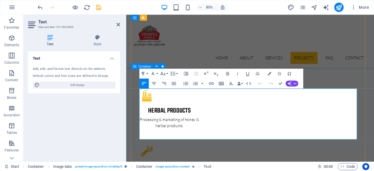
drag, startPoint x: 247, startPoint y: 122, endPoint x: 139, endPoint y: 104, distance: 109.5
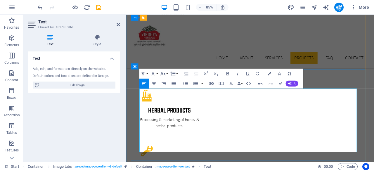
drag, startPoint x: 149, startPoint y: 152, endPoint x: 239, endPoint y: 172, distance: 92.3
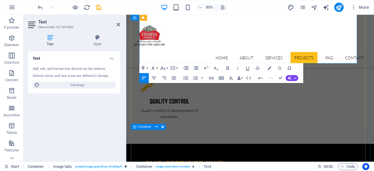
scroll to position [1284, 0]
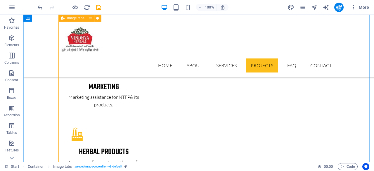
scroll to position [1052, 0]
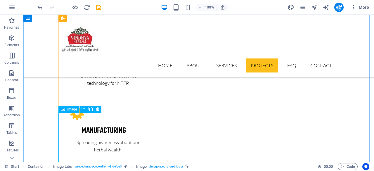
select select "px"
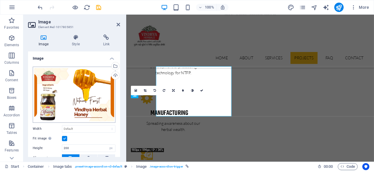
scroll to position [1090, 0]
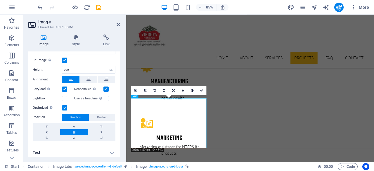
scroll to position [80, 0]
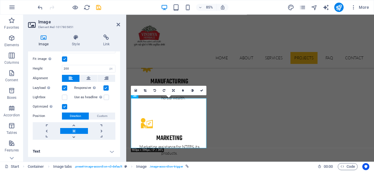
click at [115, 149] on h4 "Text" at bounding box center [74, 151] width 92 height 14
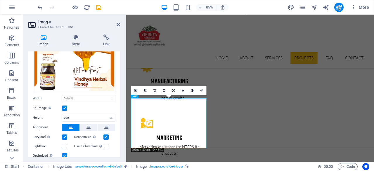
scroll to position [0, 0]
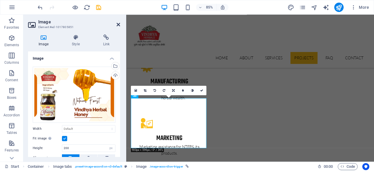
click at [119, 25] on icon at bounding box center [119, 24] width 4 height 5
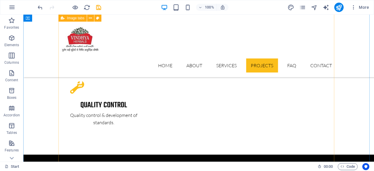
scroll to position [1247, 0]
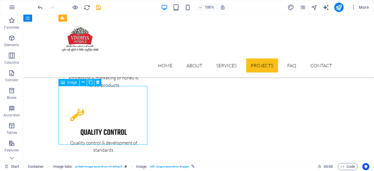
select select "px"
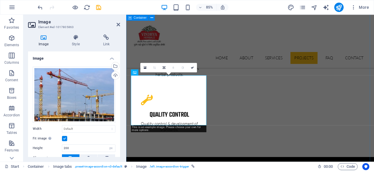
scroll to position [1284, 0]
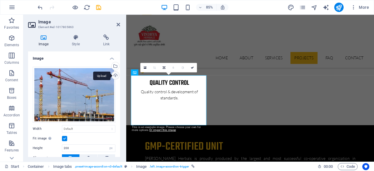
click at [116, 76] on div "Upload" at bounding box center [114, 76] width 9 height 9
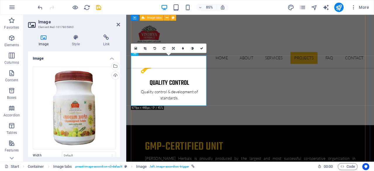
scroll to position [1382, 0]
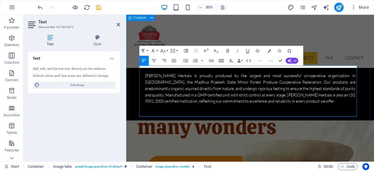
drag, startPoint x: 250, startPoint y: 92, endPoint x: 129, endPoint y: 76, distance: 121.5
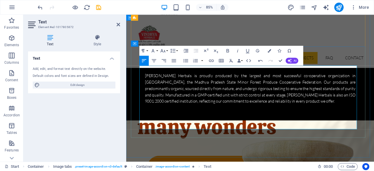
drag, startPoint x: 221, startPoint y: 147, endPoint x: 142, endPoint y: 121, distance: 82.8
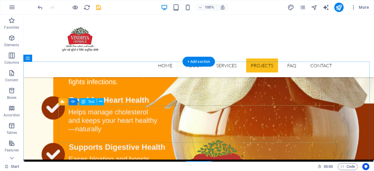
scroll to position [1491, 0]
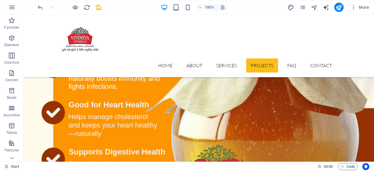
click at [103, 7] on div "100% More" at bounding box center [204, 7] width 335 height 9
drag, startPoint x: 98, startPoint y: 7, endPoint x: 91, endPoint y: 11, distance: 7.9
click at [98, 7] on icon "save" at bounding box center [98, 7] width 7 height 7
checkbox input "false"
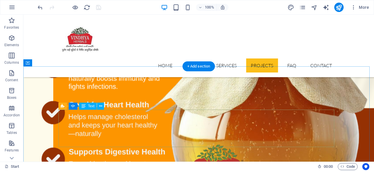
drag, startPoint x: 108, startPoint y: 124, endPoint x: 147, endPoint y: 140, distance: 42.7
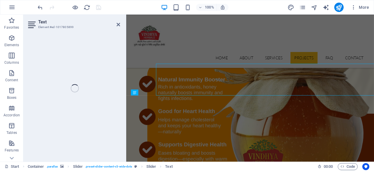
scroll to position [1528, 0]
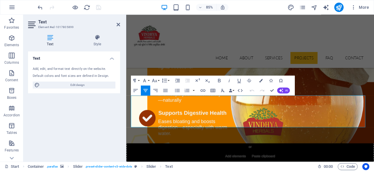
drag, startPoint x: 331, startPoint y: 129, endPoint x: 249, endPoint y: 114, distance: 82.8
drag, startPoint x: 177, startPoint y: 119, endPoint x: 131, endPoint y: 115, distance: 46.0
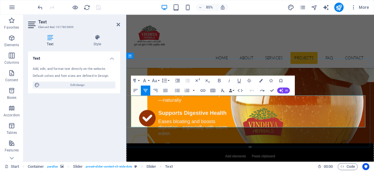
drag, startPoint x: 134, startPoint y: 113, endPoint x: 330, endPoint y: 129, distance: 196.4
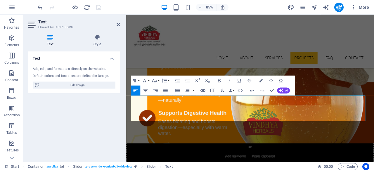
drag, startPoint x: 367, startPoint y: 122, endPoint x: 286, endPoint y: 107, distance: 82.4
click at [148, 91] on icon "button" at bounding box center [146, 90] width 6 height 6
click at [147, 80] on icon "button" at bounding box center [145, 80] width 6 height 6
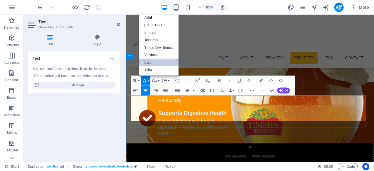
scroll to position [0, 0]
click at [147, 80] on icon "button" at bounding box center [145, 80] width 6 height 6
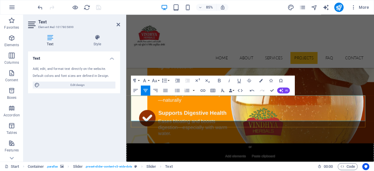
click at [98, 46] on h4 "Style" at bounding box center [98, 40] width 46 height 12
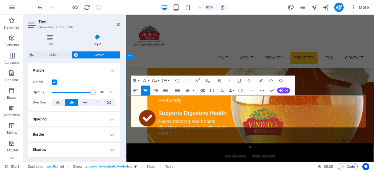
scroll to position [1336, 0]
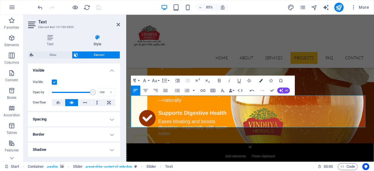
click at [262, 78] on button "Colors" at bounding box center [260, 80] width 9 height 10
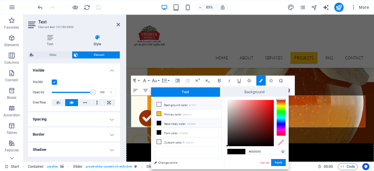
click at [158, 104] on icon at bounding box center [159, 104] width 4 height 4
type input "#ffffff"
drag, startPoint x: 277, startPoint y: 163, endPoint x: 193, endPoint y: 158, distance: 84.3
click at [277, 163] on button "Apply" at bounding box center [278, 162] width 15 height 7
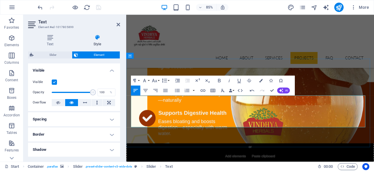
drag, startPoint x: 374, startPoint y: 118, endPoint x: 117, endPoint y: 113, distance: 257.3
click at [146, 90] on icon "button" at bounding box center [146, 90] width 6 height 6
click at [155, 81] on icon "button" at bounding box center [155, 80] width 6 height 6
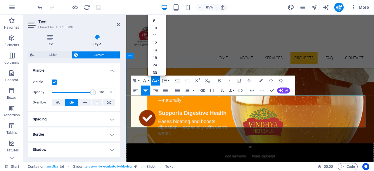
drag, startPoint x: 136, startPoint y: 112, endPoint x: 415, endPoint y: 123, distance: 279.4
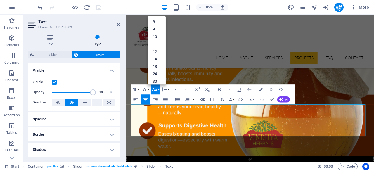
scroll to position [1523, 0]
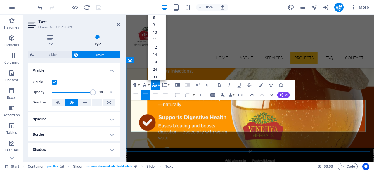
click at [160, 39] on link "11" at bounding box center [157, 40] width 18 height 8
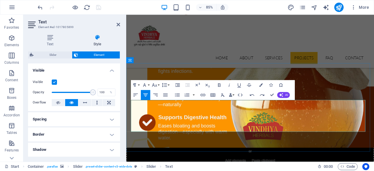
drag, startPoint x: 236, startPoint y: 149, endPoint x: 260, endPoint y: 150, distance: 24.3
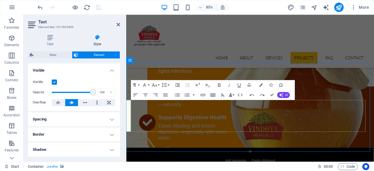
scroll to position [1485, 0]
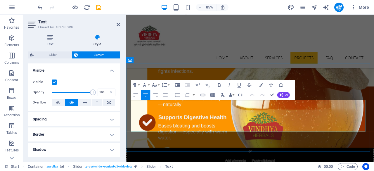
drag, startPoint x: 236, startPoint y: 148, endPoint x: 278, endPoint y: 159, distance: 43.4
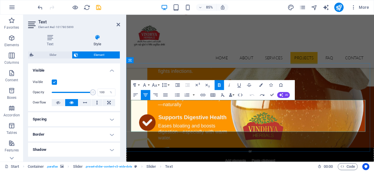
drag, startPoint x: 138, startPoint y: 120, endPoint x: 385, endPoint y: 129, distance: 246.8
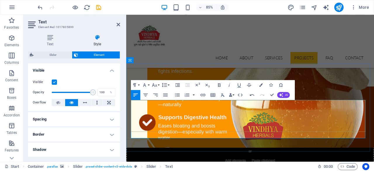
drag, startPoint x: 210, startPoint y: 135, endPoint x: 132, endPoint y: 118, distance: 79.0
click at [145, 94] on icon "button" at bounding box center [146, 95] width 6 height 6
click at [260, 86] on icon "button" at bounding box center [262, 85] width 4 height 4
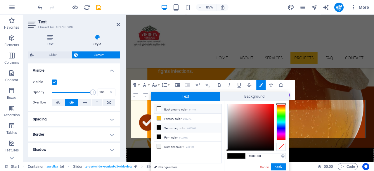
click at [158, 108] on icon at bounding box center [159, 109] width 4 height 4
type input "#ffffff"
click at [279, 166] on button "Apply" at bounding box center [278, 166] width 15 height 7
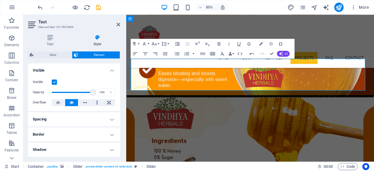
scroll to position [1534, 0]
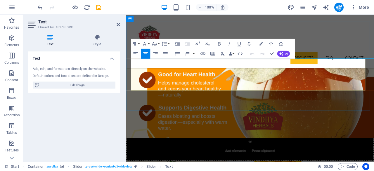
scroll to position [1572, 0]
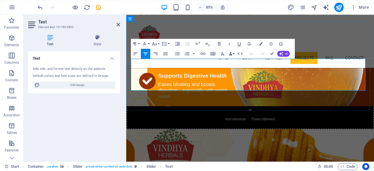
drag, startPoint x: 133, startPoint y: 69, endPoint x: 326, endPoint y: 87, distance: 193.7
drag, startPoint x: 238, startPoint y: 87, endPoint x: 122, endPoint y: 67, distance: 116.8
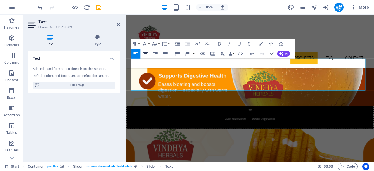
click at [144, 53] on icon "button" at bounding box center [146, 53] width 4 height 3
click at [260, 43] on icon "button" at bounding box center [262, 44] width 4 height 4
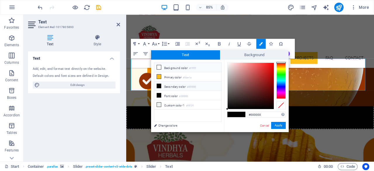
click at [160, 66] on icon at bounding box center [159, 67] width 4 height 4
type input "#ffffff"
click at [277, 126] on button "Apply" at bounding box center [278, 125] width 15 height 7
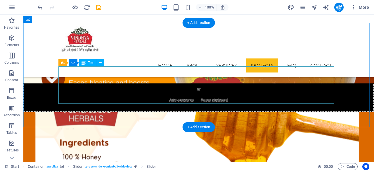
scroll to position [1534, 0]
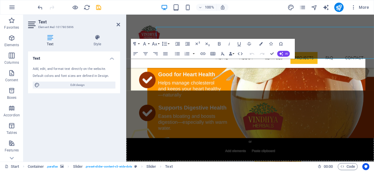
scroll to position [1572, 0]
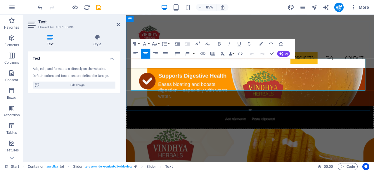
drag, startPoint x: 326, startPoint y: 86, endPoint x: 132, endPoint y: 71, distance: 195.2
drag, startPoint x: 343, startPoint y: 87, endPoint x: 119, endPoint y: 70, distance: 224.8
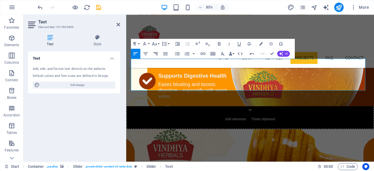
click at [156, 52] on icon "button" at bounding box center [156, 54] width 6 height 6
click at [147, 53] on icon "button" at bounding box center [146, 53] width 4 height 3
click at [260, 42] on icon "button" at bounding box center [262, 44] width 4 height 4
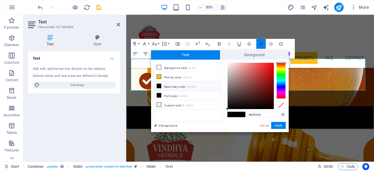
scroll to position [0, 0]
click at [170, 68] on li "Background color #ffffff" at bounding box center [187, 67] width 67 height 9
type input "#ffffff"
click at [283, 127] on button "Apply" at bounding box center [278, 125] width 15 height 7
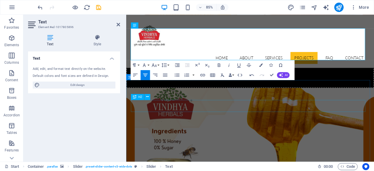
scroll to position [1620, 0]
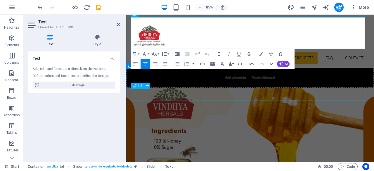
drag, startPoint x: 271, startPoint y: 109, endPoint x: 273, endPoint y: 104, distance: 5.9
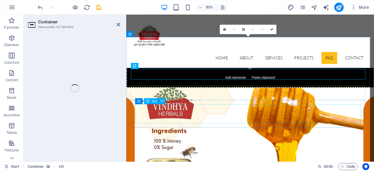
scroll to position [1658, 0]
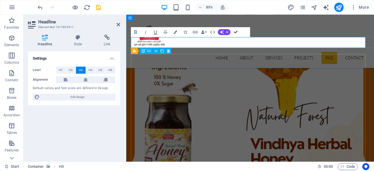
scroll to position [1646, 0]
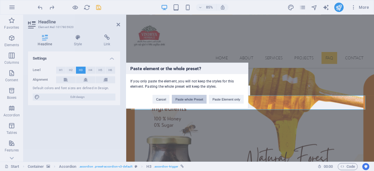
click at [172, 98] on button "Paste whole Preset" at bounding box center [189, 99] width 35 height 9
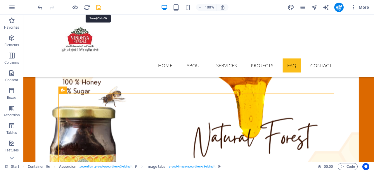
click at [99, 7] on icon "save" at bounding box center [98, 7] width 7 height 7
checkbox input "false"
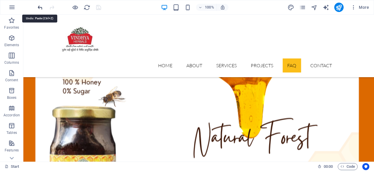
click at [40, 8] on icon "undo" at bounding box center [40, 7] width 7 height 7
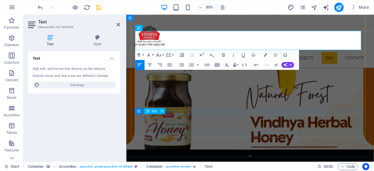
scroll to position [1744, 0]
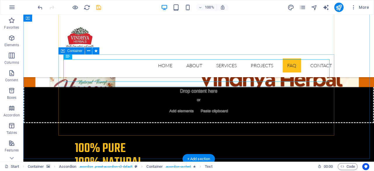
scroll to position [1695, 0]
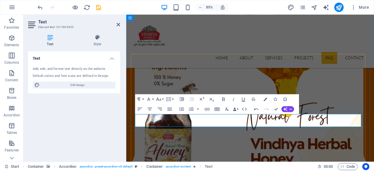
scroll to position [1695, 0]
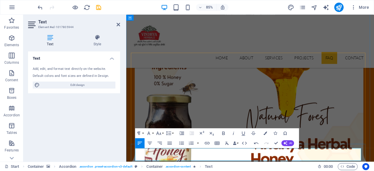
scroll to position [1744, 0]
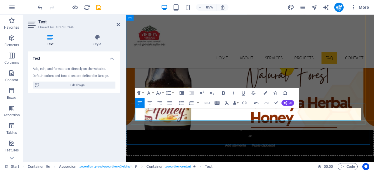
drag, startPoint x: 286, startPoint y: 136, endPoint x: 290, endPoint y: 136, distance: 4.7
drag, startPoint x: 304, startPoint y: 136, endPoint x: 355, endPoint y: 136, distance: 51.2
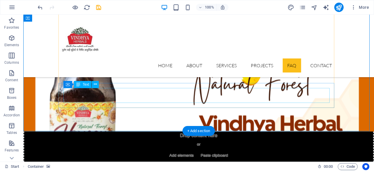
scroll to position [1695, 0]
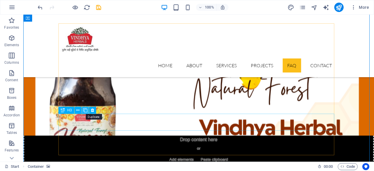
click at [85, 110] on icon at bounding box center [85, 110] width 4 height 6
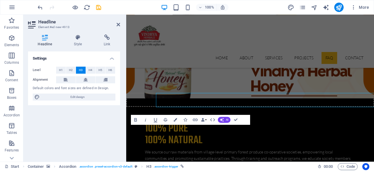
click at [103, 114] on div "Headline Element #ed-new-4913 Headline Style Link Settings Level H1 H2 H3 H4 H5…" at bounding box center [198, 88] width 351 height 147
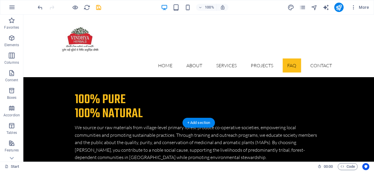
scroll to position [1744, 0]
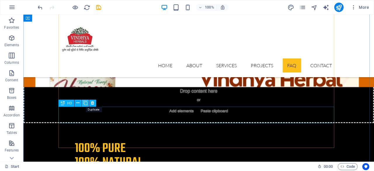
click at [86, 101] on icon at bounding box center [85, 103] width 4 height 6
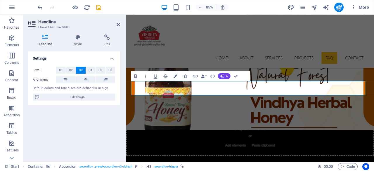
scroll to position [1837, 0]
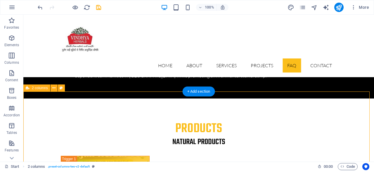
scroll to position [1776, 0]
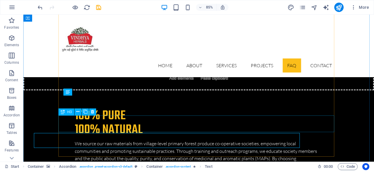
scroll to position [1825, 0]
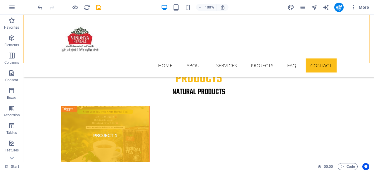
scroll to position [1923, 0]
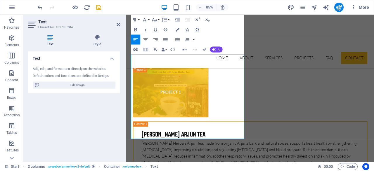
scroll to position [2012, 0]
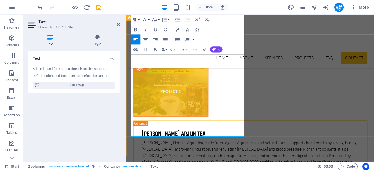
drag, startPoint x: 134, startPoint y: 157, endPoint x: 222, endPoint y: 153, distance: 88.6
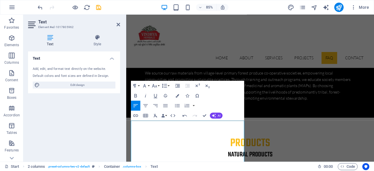
scroll to position [1866, 0]
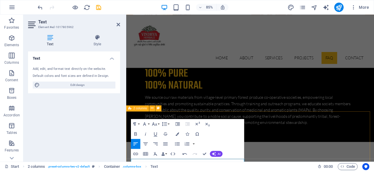
drag, startPoint x: 267, startPoint y: 134, endPoint x: 351, endPoint y: 115, distance: 86.1
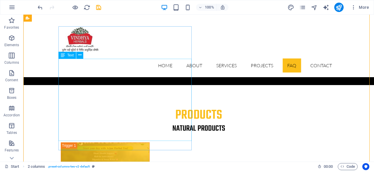
scroll to position [1868, 0]
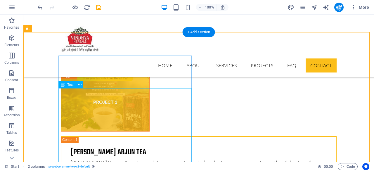
scroll to position [1961, 0]
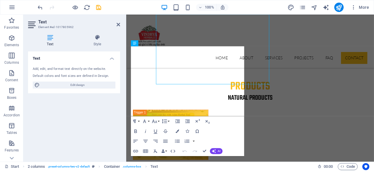
scroll to position [1998, 0]
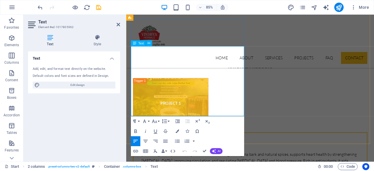
drag, startPoint x: 152, startPoint y: 99, endPoint x: 180, endPoint y: 99, distance: 28.6
drag, startPoint x: 156, startPoint y: 101, endPoint x: 179, endPoint y: 101, distance: 22.8
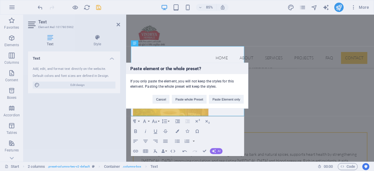
scroll to position [0, 2]
drag, startPoint x: 160, startPoint y: 100, endPoint x: 34, endPoint y: 98, distance: 126.3
click at [160, 100] on button "Cancel" at bounding box center [161, 99] width 17 height 9
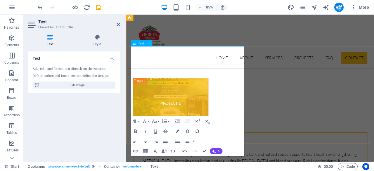
drag, startPoint x: 221, startPoint y: 102, endPoint x: 217, endPoint y: 103, distance: 4.1
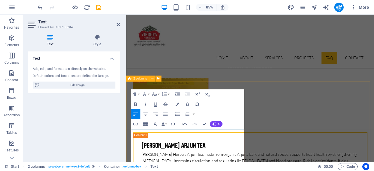
scroll to position [1901, 0]
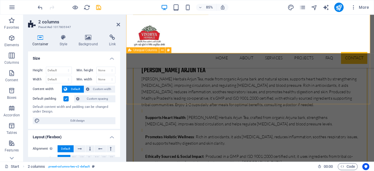
scroll to position [2042, 0]
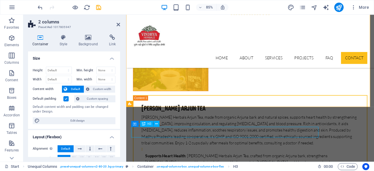
scroll to position [2004, 0]
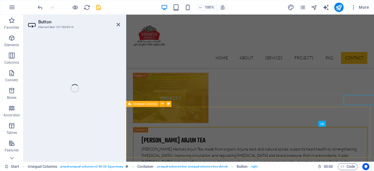
scroll to position [2042, 0]
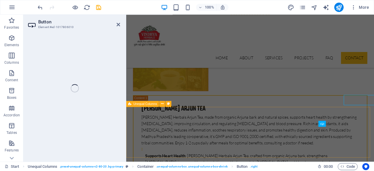
select select "%"
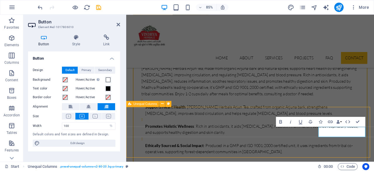
scroll to position [2004, 0]
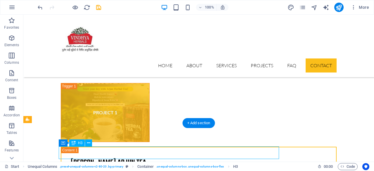
scroll to position [2042, 0]
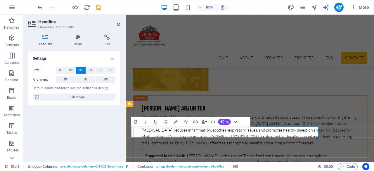
drag, startPoint x: 196, startPoint y: 152, endPoint x: 346, endPoint y: 150, distance: 150.8
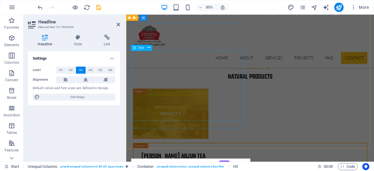
scroll to position [1945, 0]
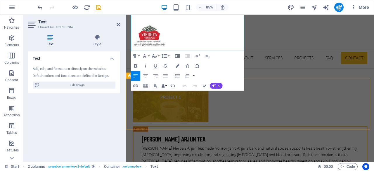
scroll to position [1996, 0]
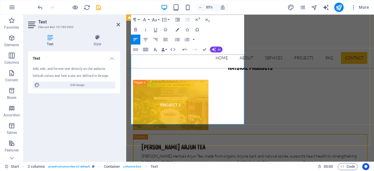
drag, startPoint x: 209, startPoint y: 103, endPoint x: 249, endPoint y: 102, distance: 40.1
drag, startPoint x: 182, startPoint y: 109, endPoint x: 131, endPoint y: 112, distance: 51.8
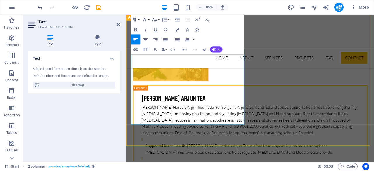
scroll to position [1959, 0]
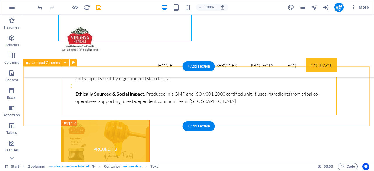
scroll to position [2128, 0]
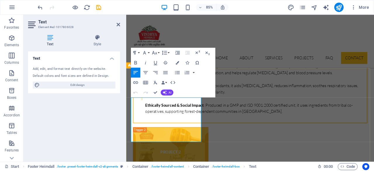
drag, startPoint x: 177, startPoint y: 158, endPoint x: 131, endPoint y: 113, distance: 64.9
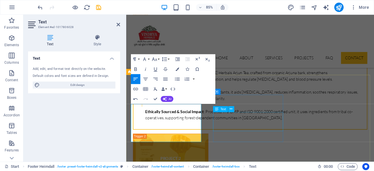
scroll to position [475, 0]
drag, startPoint x: 178, startPoint y: 158, endPoint x: 177, endPoint y: 154, distance: 3.6
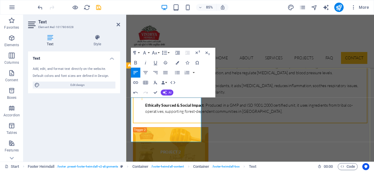
scroll to position [213, 3]
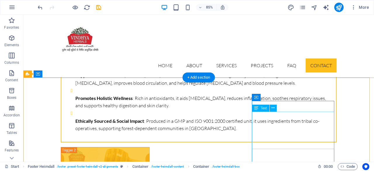
scroll to position [2110, 0]
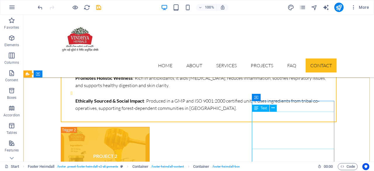
click at [257, 109] on icon at bounding box center [256, 108] width 4 height 7
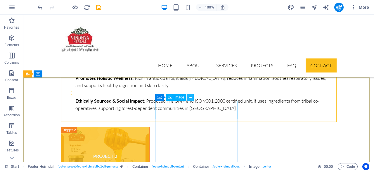
click at [191, 99] on icon at bounding box center [190, 97] width 3 height 6
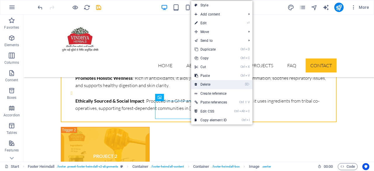
click at [210, 83] on link "⌦ Delete" at bounding box center [210, 84] width 39 height 9
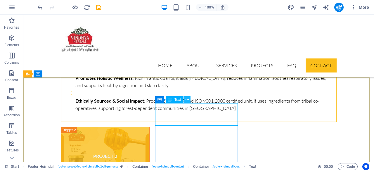
click at [187, 99] on icon at bounding box center [187, 100] width 3 height 6
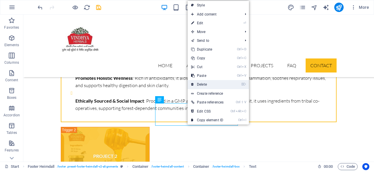
click at [207, 87] on link "⌦ Delete" at bounding box center [207, 84] width 39 height 9
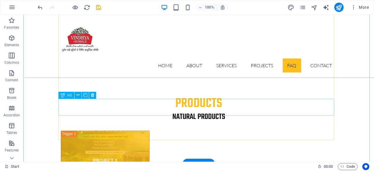
scroll to position [1753, 0]
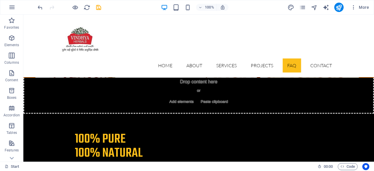
click at [98, 11] on div at bounding box center [69, 7] width 65 height 9
click at [99, 8] on icon "save" at bounding box center [98, 7] width 7 height 7
checkbox input "false"
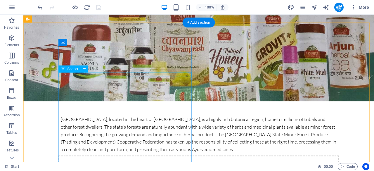
scroll to position [0, 0]
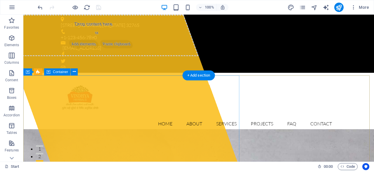
click at [88, 56] on div "Drop content here or Add elements Paste clipboard" at bounding box center [97, 36] width 202 height 42
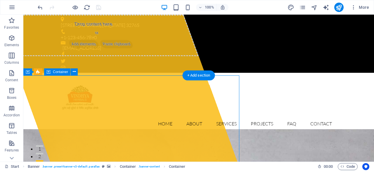
click at [88, 56] on div "Drop content here or Add elements Paste clipboard" at bounding box center [97, 36] width 202 height 42
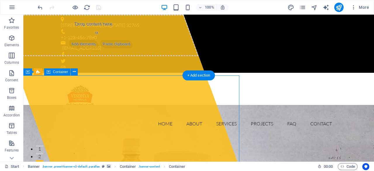
select select "%"
select select "px"
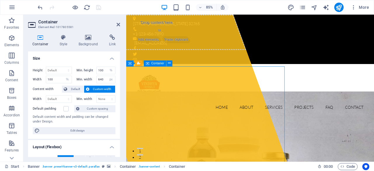
drag, startPoint x: 152, startPoint y: 87, endPoint x: 179, endPoint y: 87, distance: 26.9
click at [179, 56] on div "Drop content here or Add elements Paste clipboard" at bounding box center [166, 36] width 202 height 42
drag, startPoint x: 174, startPoint y: 87, endPoint x: 212, endPoint y: 91, distance: 38.8
click at [192, 56] on div "Drop content here or Add elements Paste clipboard" at bounding box center [166, 36] width 202 height 42
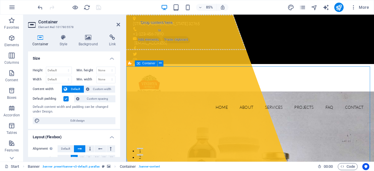
drag, startPoint x: 285, startPoint y: 109, endPoint x: 313, endPoint y: 108, distance: 28.7
drag, startPoint x: 313, startPoint y: 108, endPoint x: 329, endPoint y: 108, distance: 15.8
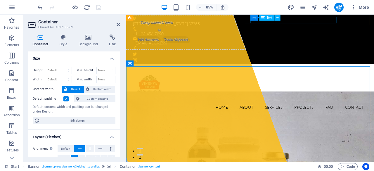
click at [335, 44] on div "8023b262dd5c1e74818abf567573a8@plesk.local" at bounding box center [270, 48] width 269 height 8
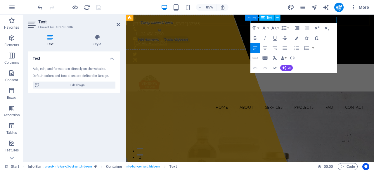
click at [174, 45] on link "8023b262dd5c1e74818abf567573a8@plesk.local" at bounding box center [155, 48] width 39 height 6
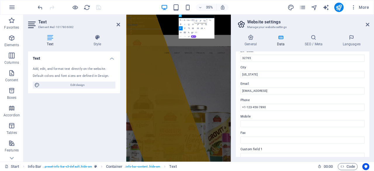
scroll to position [78, 0]
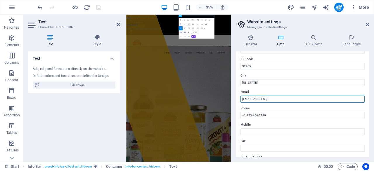
click at [258, 97] on input "8023b262dd5c1e74818abf567573a8@plesk.local" at bounding box center [303, 99] width 124 height 7
type input "[EMAIL_ADDRESS][DOMAIN_NAME]"
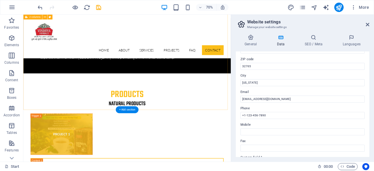
scroll to position [1948, 0]
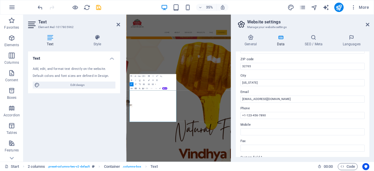
click at [52, 104] on div "Text Add, edit, and format text directly on the website. Default colors and fon…" at bounding box center [74, 104] width 92 height 106
copy p "92442974850"
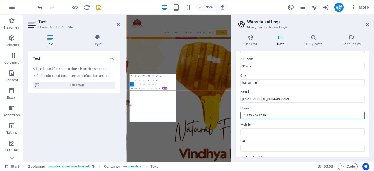
click at [260, 115] on input "+1-123-456-7890" at bounding box center [303, 115] width 124 height 7
drag, startPoint x: 270, startPoint y: 116, endPoint x: 236, endPoint y: 117, distance: 34.2
click at [236, 117] on div "General Data SEO / Meta Languages Website name vindhyaherbals.in Logo Drag file…" at bounding box center [302, 96] width 143 height 132
paste input "92442974850"
type input "92442974850"
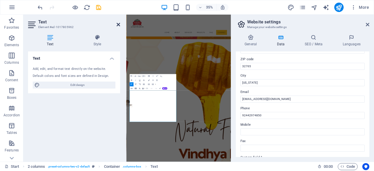
click at [119, 26] on icon at bounding box center [119, 24] width 4 height 5
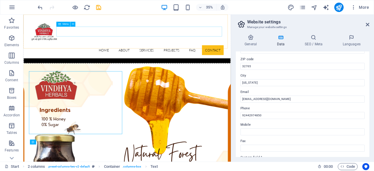
scroll to position [1947, 0]
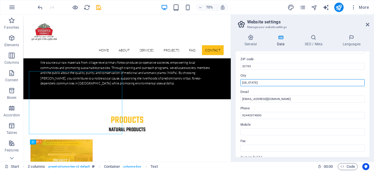
drag, startPoint x: 258, startPoint y: 80, endPoint x: 244, endPoint y: 76, distance: 14.3
click at [239, 80] on div "Contact data for this website. This can be used everywhere on the website and w…" at bounding box center [303, 104] width 134 height 106
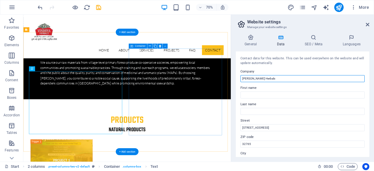
drag, startPoint x: 296, startPoint y: 94, endPoint x: 306, endPoint y: 106, distance: 16.3
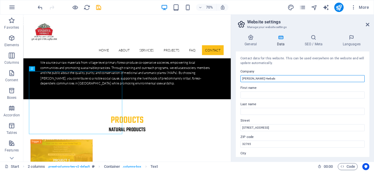
click at [259, 77] on input "[PERSON_NAME] Herbals" at bounding box center [303, 78] width 124 height 7
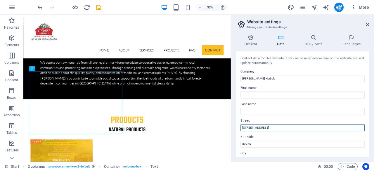
drag, startPoint x: 267, startPoint y: 129, endPoint x: 236, endPoint y: 125, distance: 31.5
click at [236, 125] on div "Contact data for this website. This can be used everywhere on the website and w…" at bounding box center [303, 104] width 134 height 106
paste input "Minor Forest Produce Processing and Research Centre (MFP-PARC)"
type input "Minor Forest Produce Processing and Research Centre (MFP-PARC)"
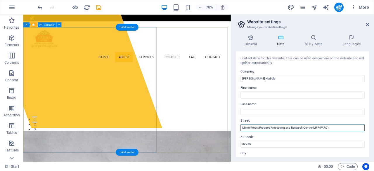
scroll to position [47, 0]
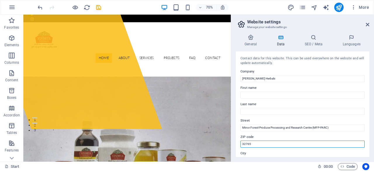
click at [245, 144] on input "32765" at bounding box center [303, 144] width 124 height 7
paste input "462021"
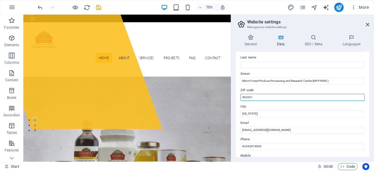
scroll to position [49, 0]
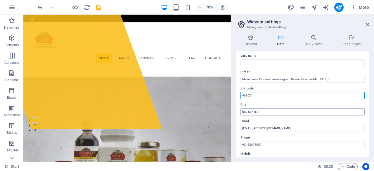
type input "462021"
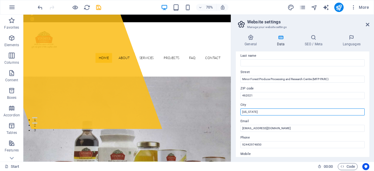
click at [251, 114] on input "Florida" at bounding box center [303, 111] width 124 height 7
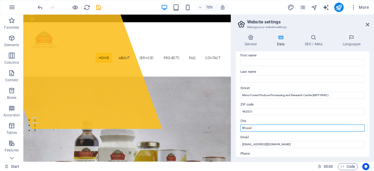
scroll to position [0, 0]
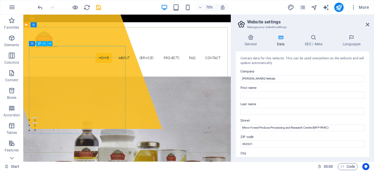
type input "Bhopal"
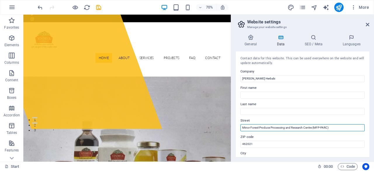
click at [341, 128] on input "Minor Forest Produce Processing and Research Centre (MFP-PARC)" at bounding box center [303, 127] width 124 height 7
paste input "Van Parisar, Barkheda Pathani, Bhopal"
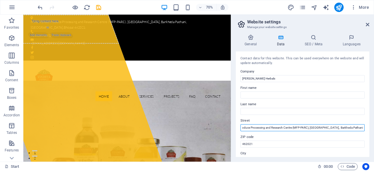
click at [310, 127] on input "Minor Forest Produce Processing and Research Centre (MFP-PARC), Van Parisar, Ba…" at bounding box center [303, 127] width 124 height 7
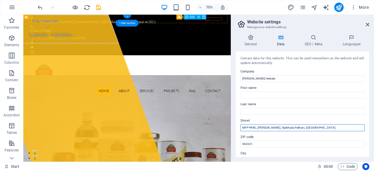
type input "MFP-PARC, [PERSON_NAME], Barkheda Pathani, [GEOGRAPHIC_DATA]"
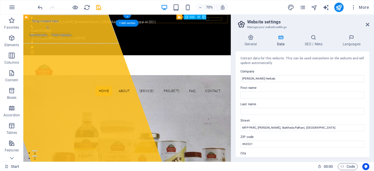
click at [286, 52] on figure at bounding box center [172, 54] width 276 height 5
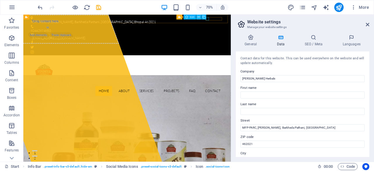
click at [198, 17] on icon at bounding box center [199, 17] width 2 height 4
click at [101, 7] on icon "save" at bounding box center [98, 7] width 7 height 7
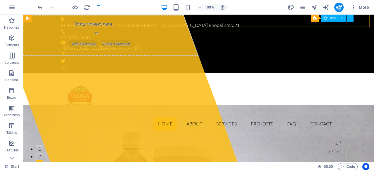
click at [313, 22] on div "Social Media Icons Icon" at bounding box center [334, 18] width 46 height 7
click at [314, 52] on figure at bounding box center [199, 54] width 276 height 5
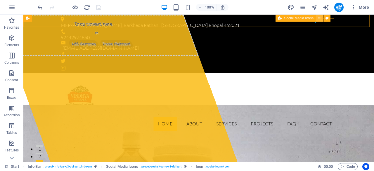
click at [319, 18] on icon at bounding box center [319, 18] width 3 height 6
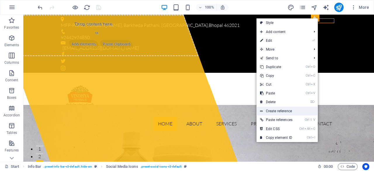
click at [287, 113] on link "Create reference" at bounding box center [287, 111] width 61 height 9
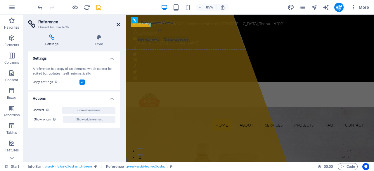
click at [118, 24] on icon at bounding box center [119, 24] width 4 height 5
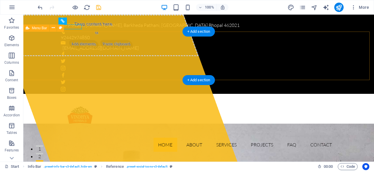
click at [345, 94] on div "Home About Services Projects FAQ Contact Menu" at bounding box center [198, 125] width 351 height 63
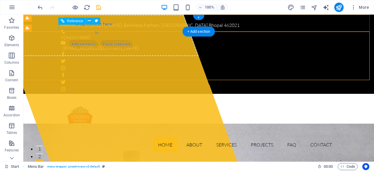
click at [70, 80] on figure at bounding box center [199, 82] width 276 height 5
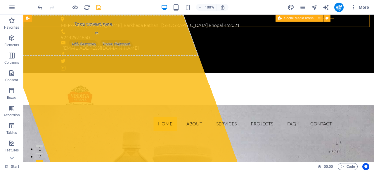
click at [331, 21] on div "Social Media Icons" at bounding box center [305, 18] width 59 height 7
click at [332, 20] on div "Social Media Icons" at bounding box center [305, 18] width 59 height 7
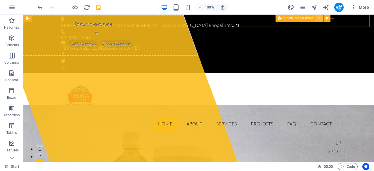
click at [320, 17] on icon at bounding box center [319, 18] width 3 height 6
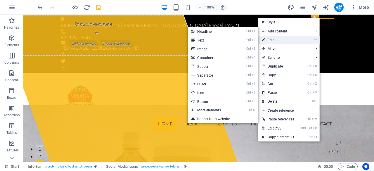
click at [290, 41] on link "⏎ Edit" at bounding box center [277, 40] width 39 height 9
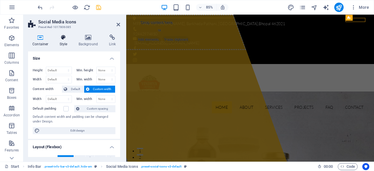
click at [66, 39] on icon at bounding box center [63, 37] width 17 height 6
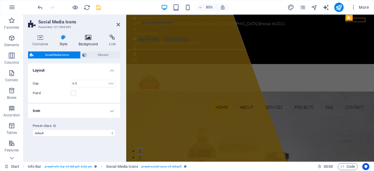
click at [91, 39] on icon at bounding box center [88, 37] width 28 height 6
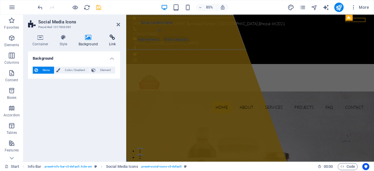
click at [107, 40] on icon at bounding box center [112, 37] width 15 height 6
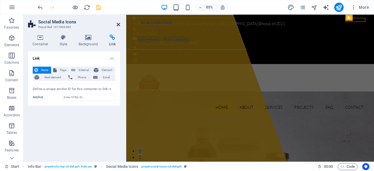
drag, startPoint x: 119, startPoint y: 26, endPoint x: 95, endPoint y: 11, distance: 27.7
click at [119, 26] on icon at bounding box center [119, 24] width 4 height 5
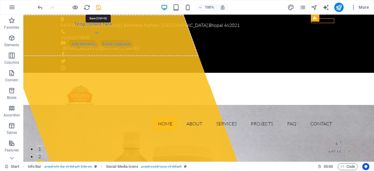
click at [98, 7] on icon "save" at bounding box center [98, 7] width 7 height 7
checkbox input "false"
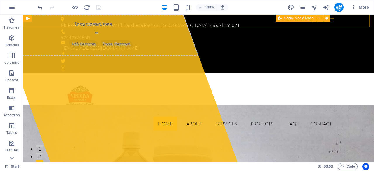
click at [332, 21] on div "Social Media Icons" at bounding box center [305, 18] width 59 height 7
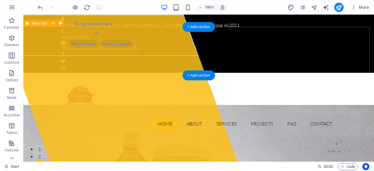
drag, startPoint x: 356, startPoint y: 35, endPoint x: 345, endPoint y: 29, distance: 12.2
click at [345, 73] on div "Home About Services Projects FAQ Contact Menu" at bounding box center [198, 104] width 351 height 63
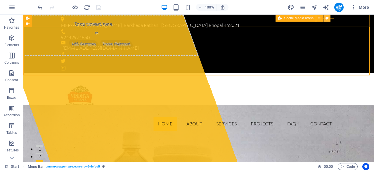
click at [329, 20] on button at bounding box center [327, 18] width 7 height 7
select select "rem"
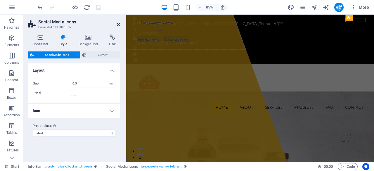
click at [119, 24] on icon at bounding box center [119, 24] width 4 height 5
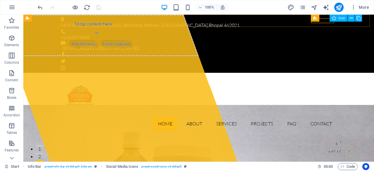
click at [331, 20] on div "Icon" at bounding box center [339, 18] width 18 height 7
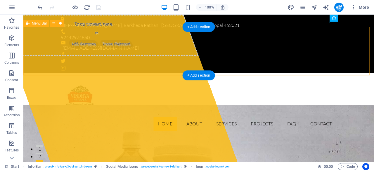
click at [335, 73] on div "Home About Services Projects FAQ Contact Menu" at bounding box center [198, 104] width 351 height 63
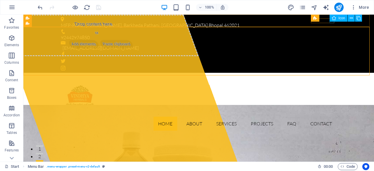
click at [330, 21] on div "Icon" at bounding box center [339, 18] width 18 height 7
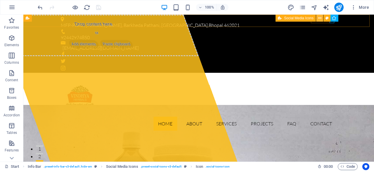
click at [320, 20] on icon at bounding box center [319, 18] width 3 height 6
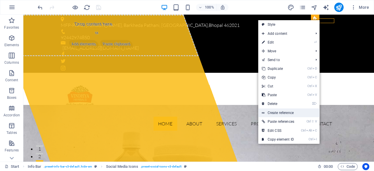
click at [286, 113] on link "Create reference" at bounding box center [288, 112] width 61 height 9
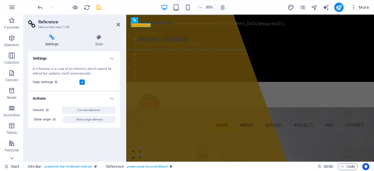
click at [58, 37] on icon at bounding box center [52, 37] width 48 height 6
click at [46, 37] on icon at bounding box center [52, 37] width 48 height 6
click at [105, 40] on icon at bounding box center [99, 37] width 42 height 6
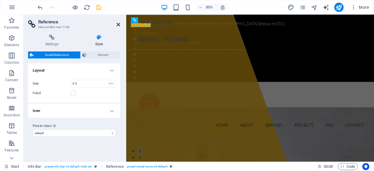
click at [118, 23] on icon at bounding box center [119, 24] width 4 height 5
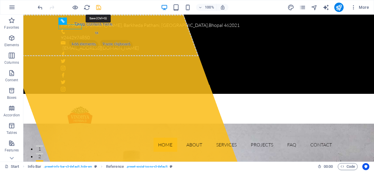
click at [97, 6] on icon "save" at bounding box center [98, 7] width 7 height 7
checkbox input "false"
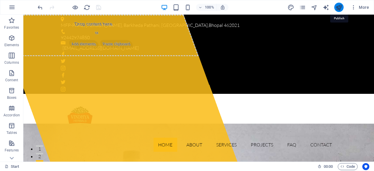
click at [342, 9] on icon "publish" at bounding box center [339, 7] width 7 height 7
